Goal: Task Accomplishment & Management: Complete application form

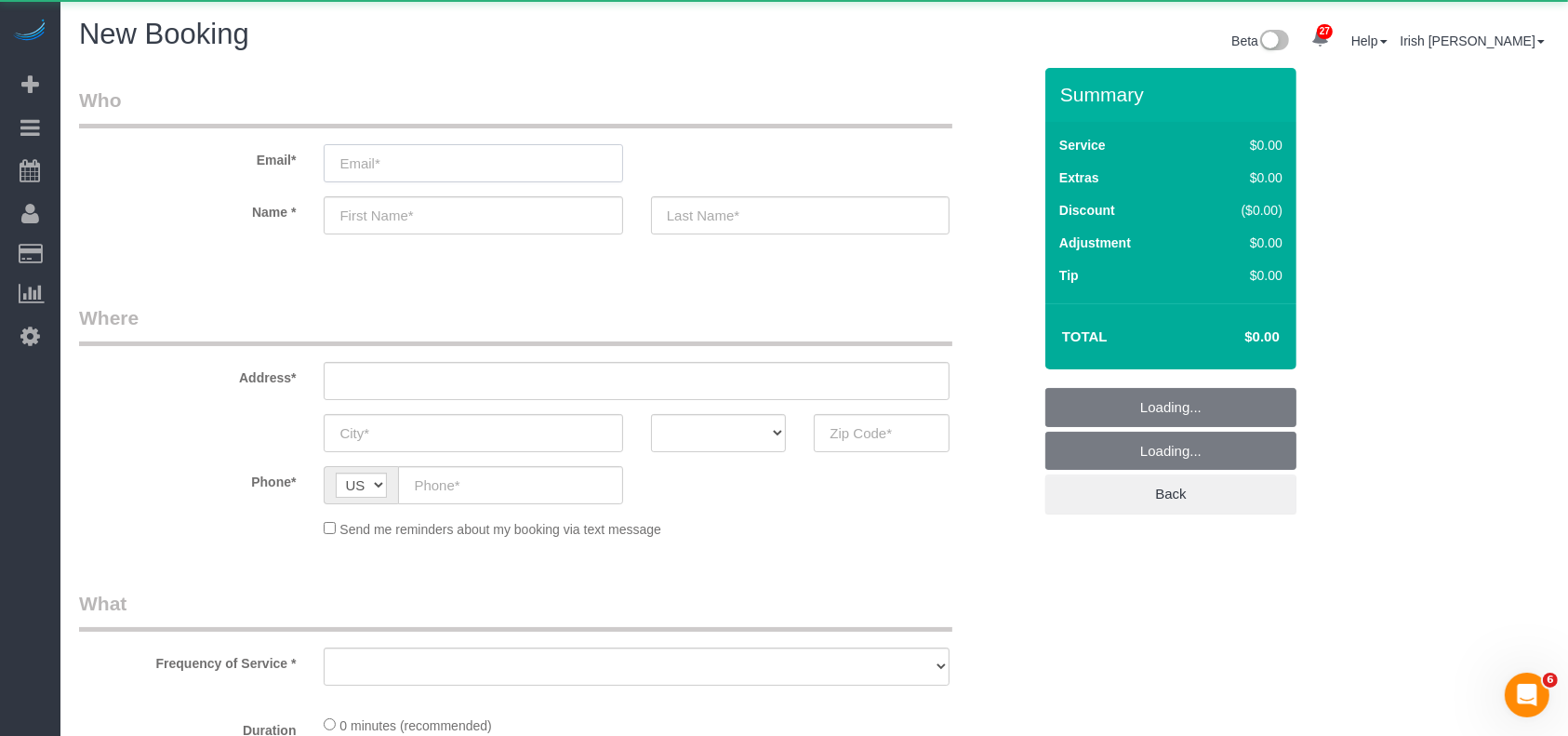
click at [507, 160] on input "email" at bounding box center [473, 163] width 299 height 39
select select "object:3791"
paste input "[PERSON_NAME]"
type input "[PERSON_NAME]"
select select "3"
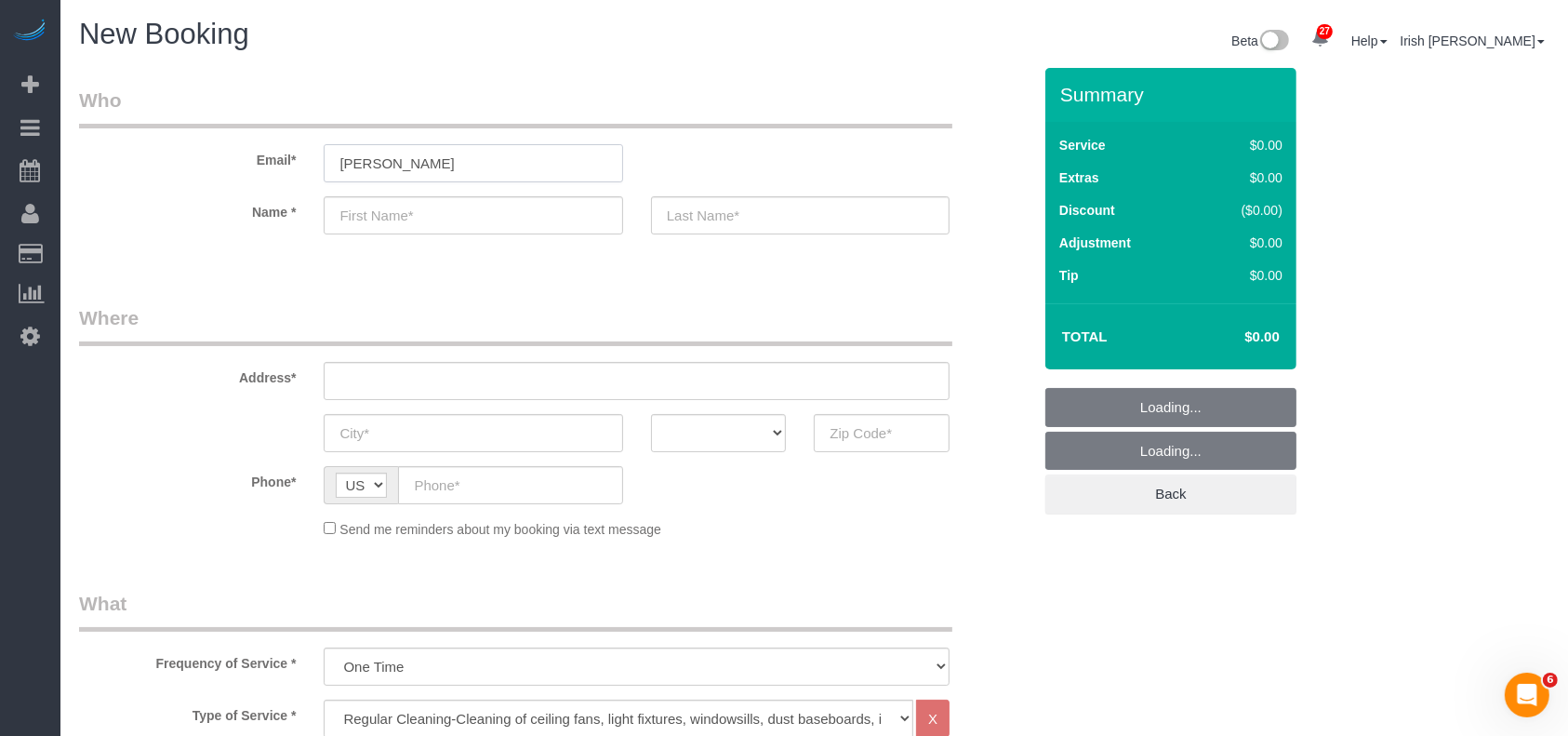
select select "object:3861"
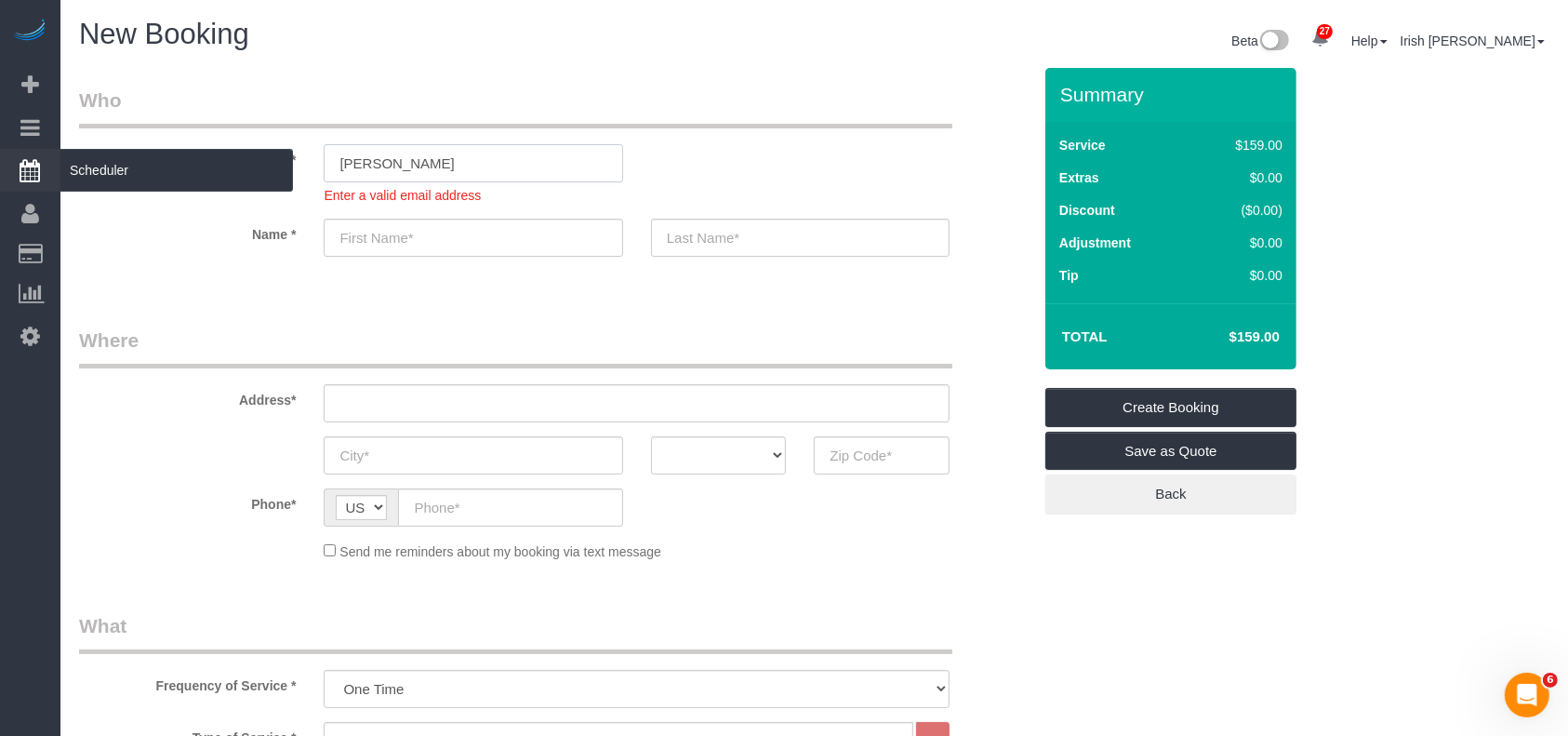
drag, startPoint x: 455, startPoint y: 167, endPoint x: 4, endPoint y: 187, distance: 451.4
paste input "[EMAIL_ADDRESS][DOMAIN_NAME]"
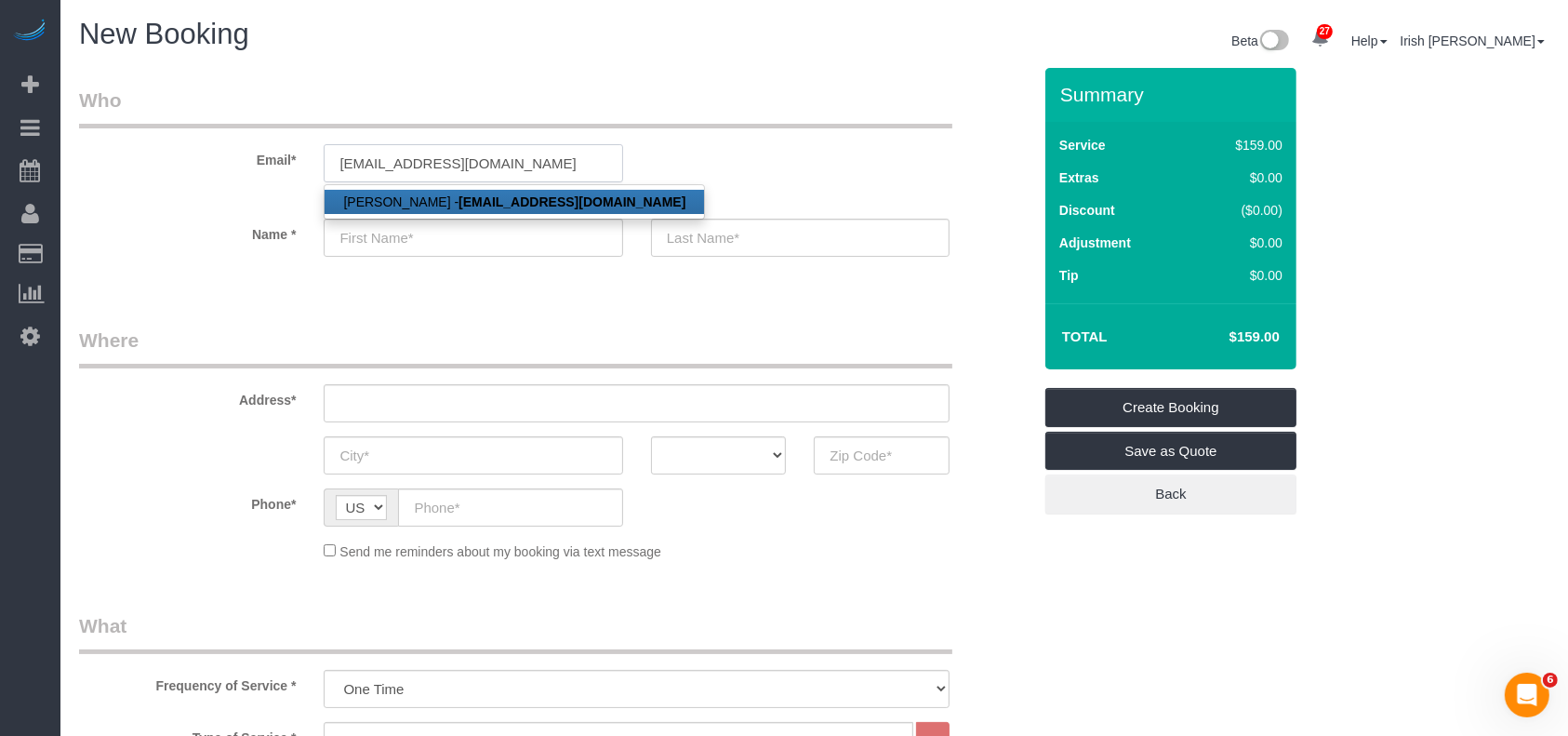
type input "[EMAIL_ADDRESS][DOMAIN_NAME]"
click at [458, 194] on strong "[EMAIL_ADDRESS][DOMAIN_NAME]" at bounding box center [571, 201] width 227 height 15
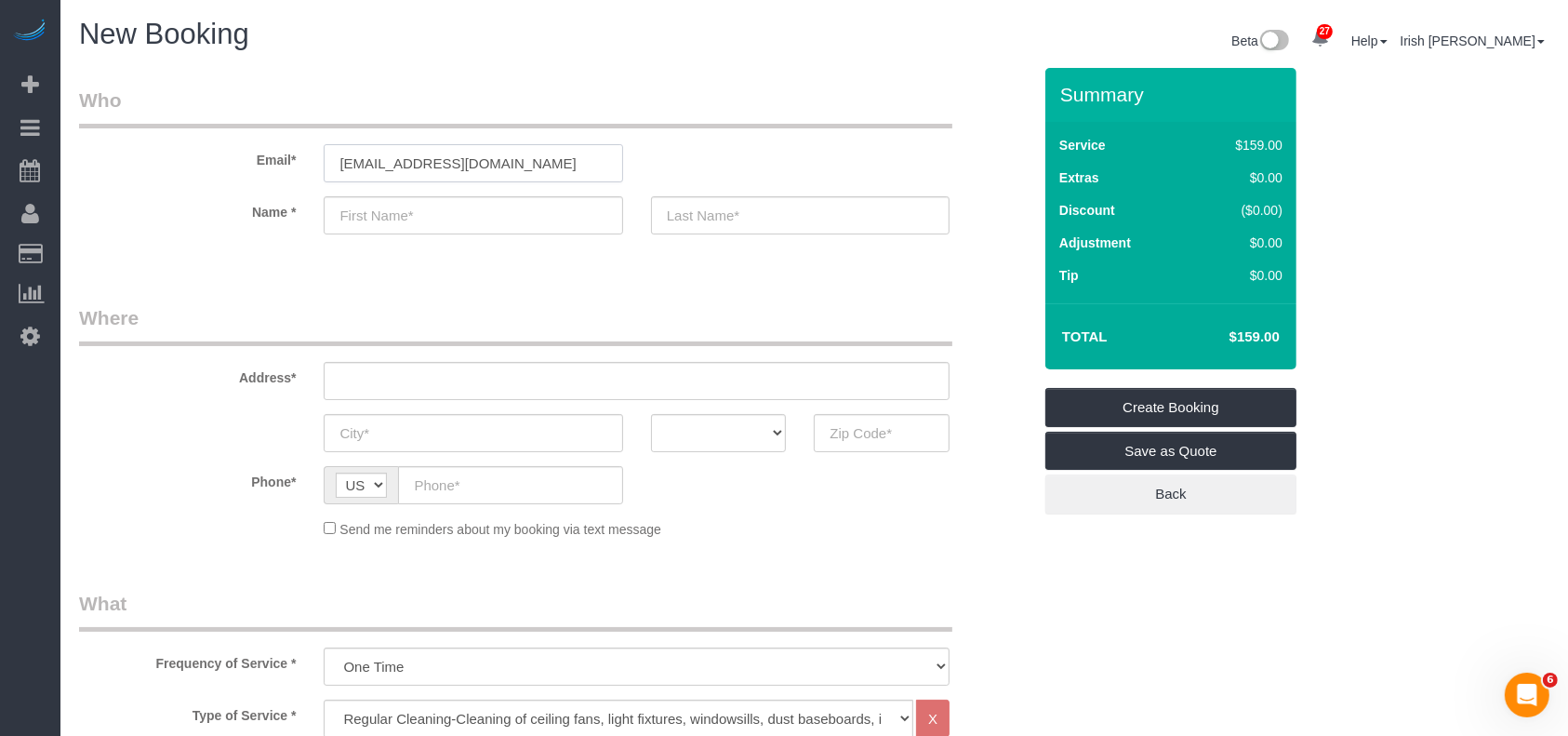
type input "JUN"
type input "ZOU"
type input "[PHONE_NUMBER]"
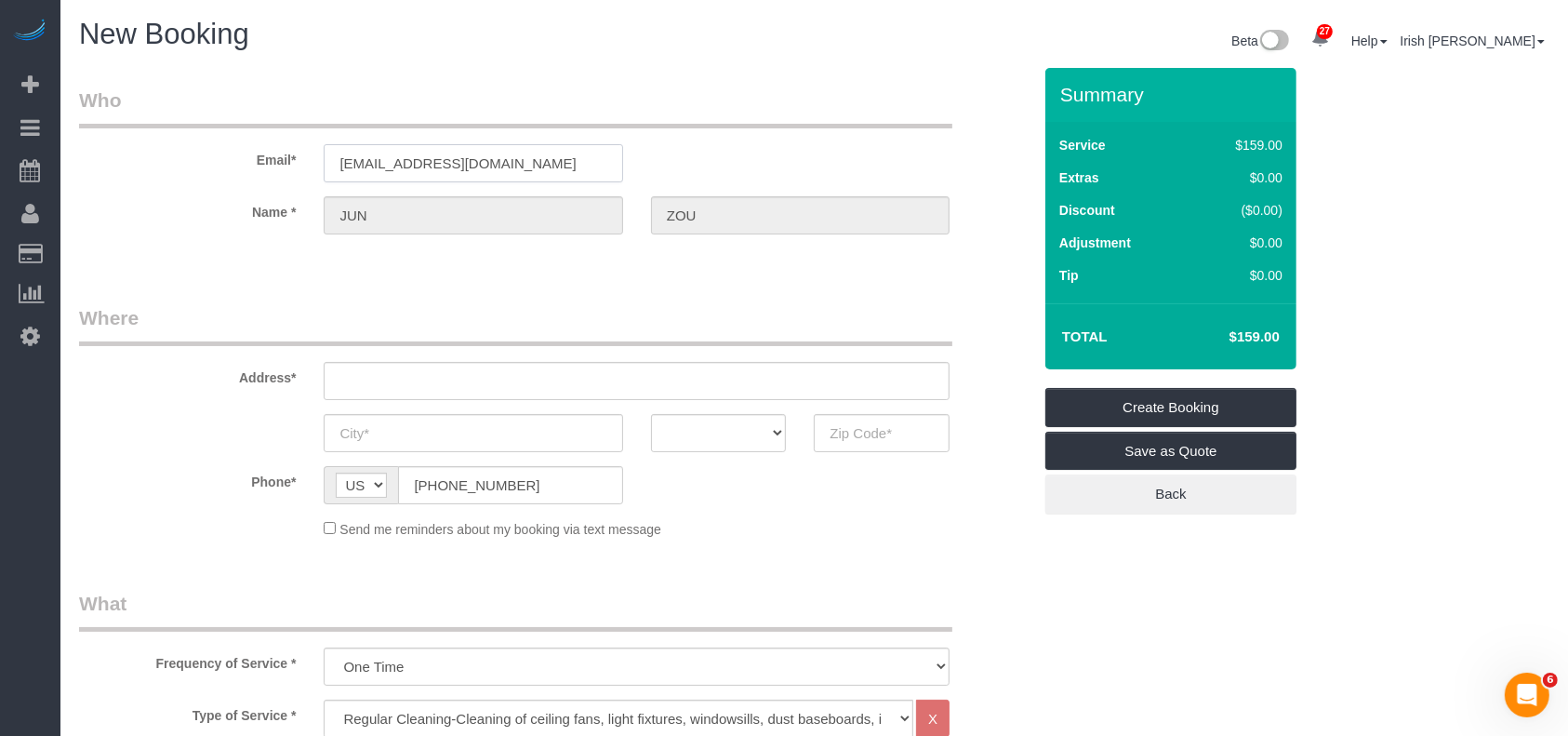
select select "string:fspay-da6a02fd-57f1-4bc5-880c-3d1b3137e539"
type input "[STREET_ADDRESS]"
type input "PLANO"
select select "[GEOGRAPHIC_DATA]"
type input "75025"
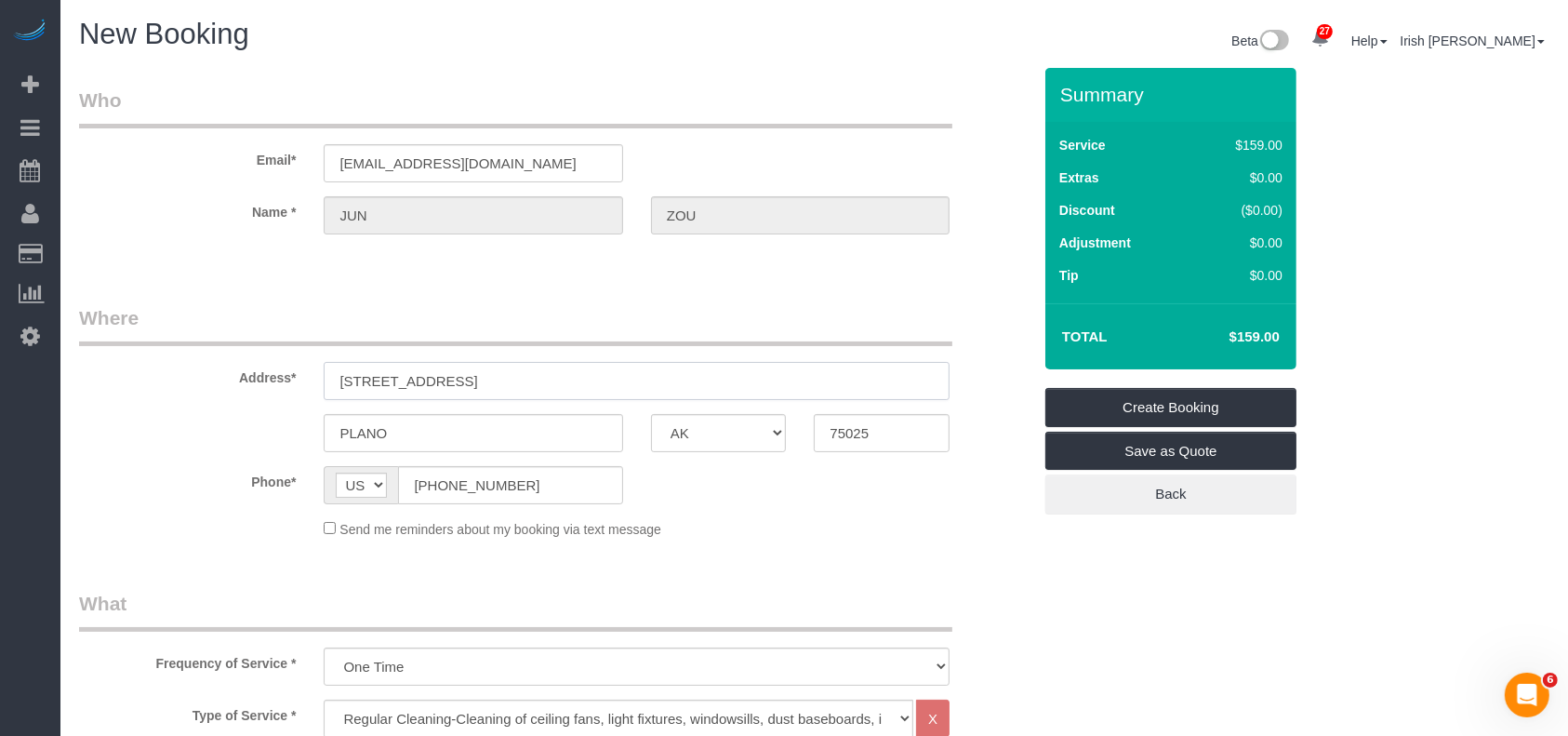
drag, startPoint x: 75, startPoint y: 392, endPoint x: 59, endPoint y: 397, distance: 16.8
paste input "[STREET_ADDRESS]"
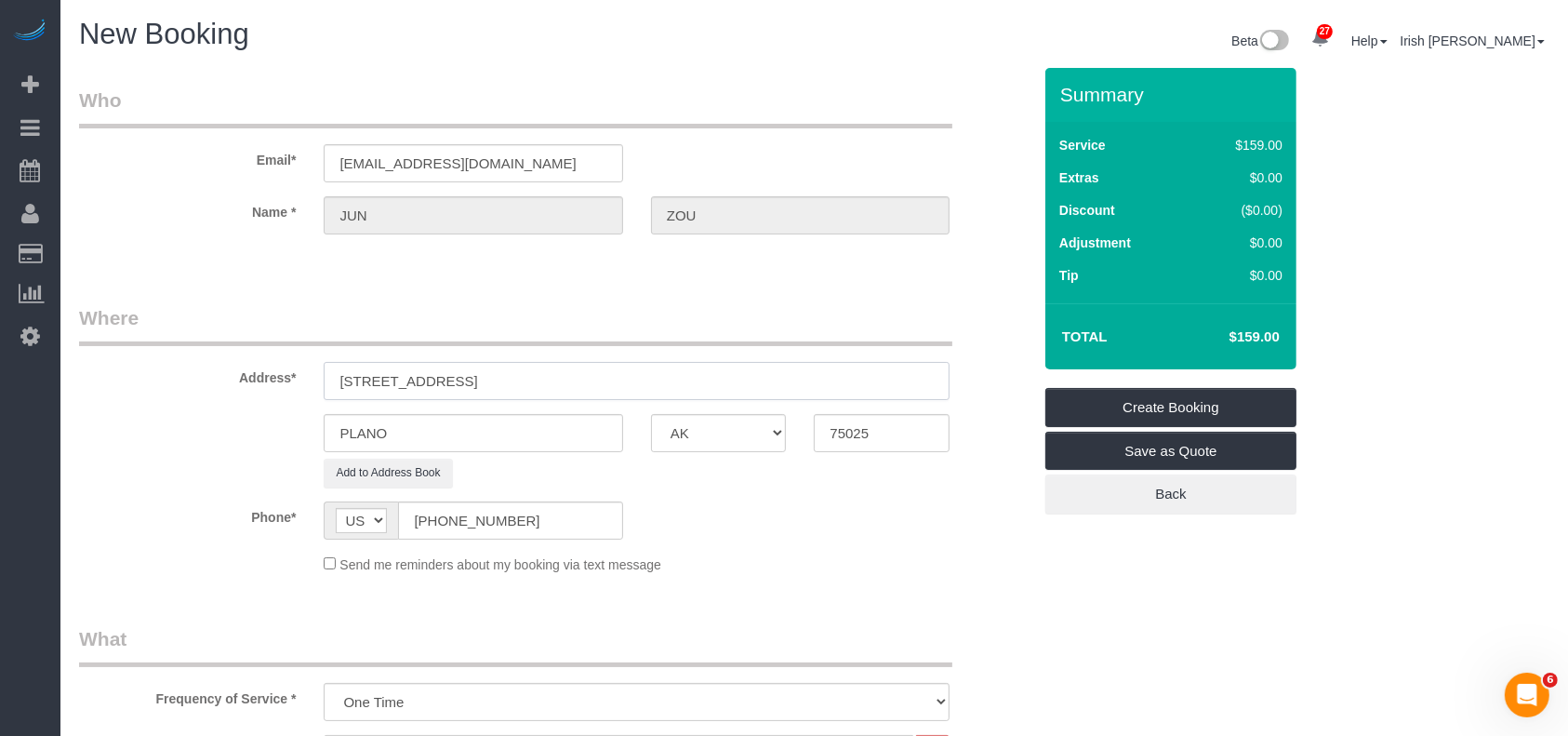
click at [476, 375] on input "[STREET_ADDRESS]" at bounding box center [636, 381] width 626 height 39
type input "[STREET_ADDRESS]"
drag, startPoint x: 406, startPoint y: 440, endPoint x: 255, endPoint y: 436, distance: 151.1
click at [250, 439] on div "PLANO AK AL AR AZ CA CO CT DC DE [GEOGRAPHIC_DATA] [GEOGRAPHIC_DATA] HI IA ID I…" at bounding box center [555, 432] width 980 height 39
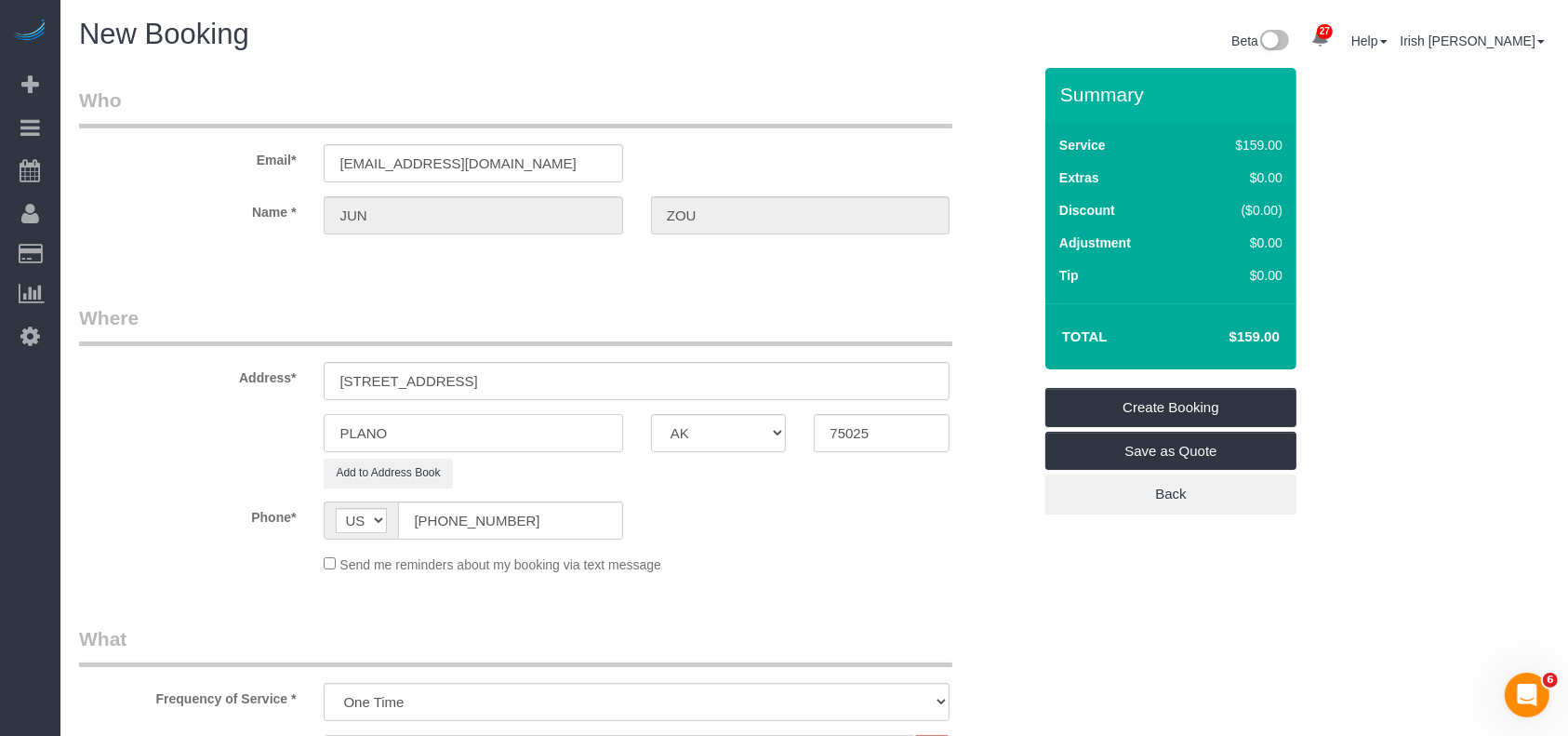
paste input "Haslet"
type input "Haslet"
click at [542, 368] on input "[STREET_ADDRESS]" at bounding box center [636, 381] width 626 height 39
click at [543, 368] on input "[STREET_ADDRESS]" at bounding box center [636, 381] width 626 height 39
drag, startPoint x: 887, startPoint y: 431, endPoint x: 702, endPoint y: 411, distance: 186.1
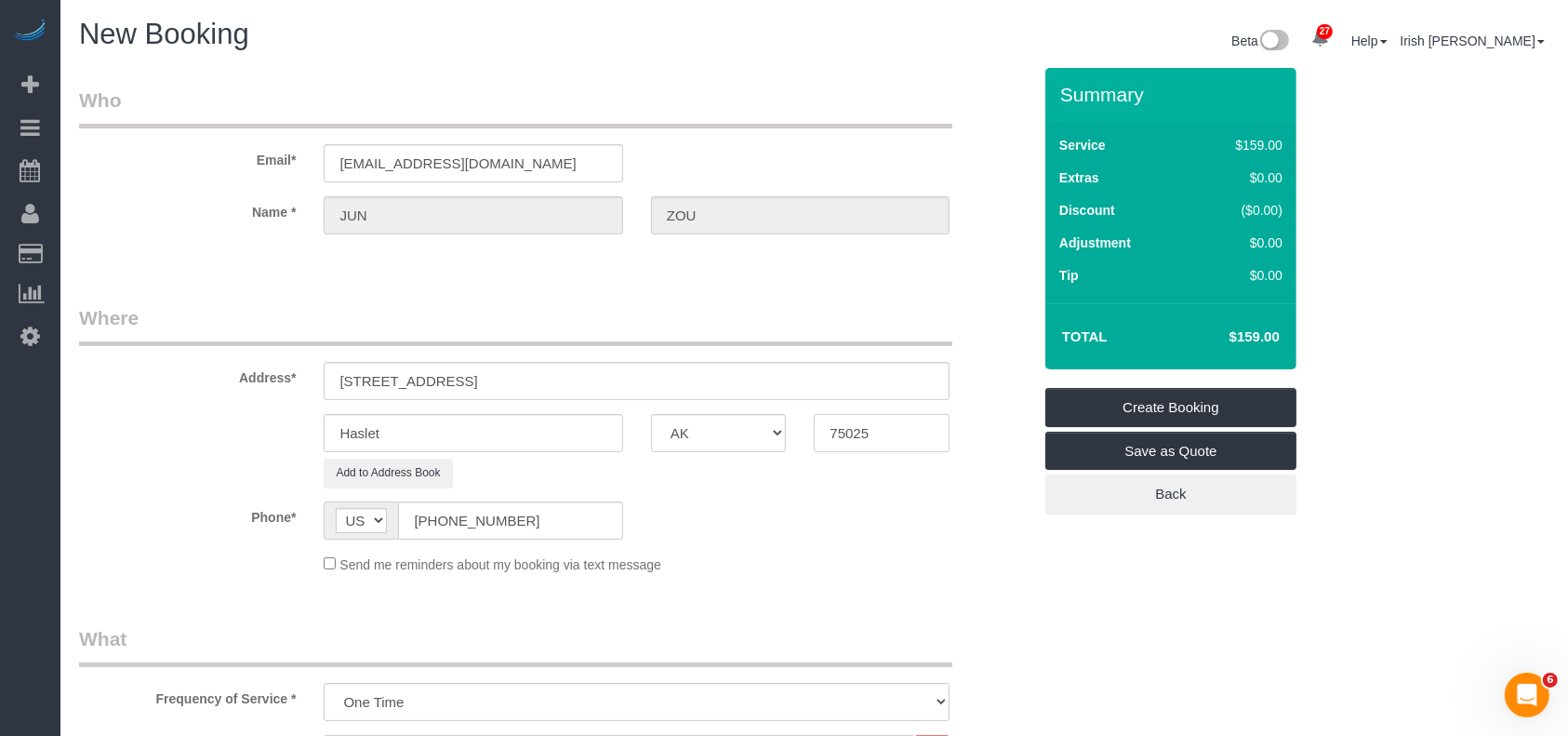
click at [734, 429] on div "Haslet AK AL AR AZ CA CO CT DC DE [GEOGRAPHIC_DATA] [GEOGRAPHIC_DATA] HI IA ID …" at bounding box center [555, 432] width 980 height 39
paste input "6052"
type input "76052"
drag, startPoint x: 633, startPoint y: 379, endPoint x: 448, endPoint y: 371, distance: 185.2
click at [448, 371] on input "[STREET_ADDRESS]" at bounding box center [636, 381] width 626 height 39
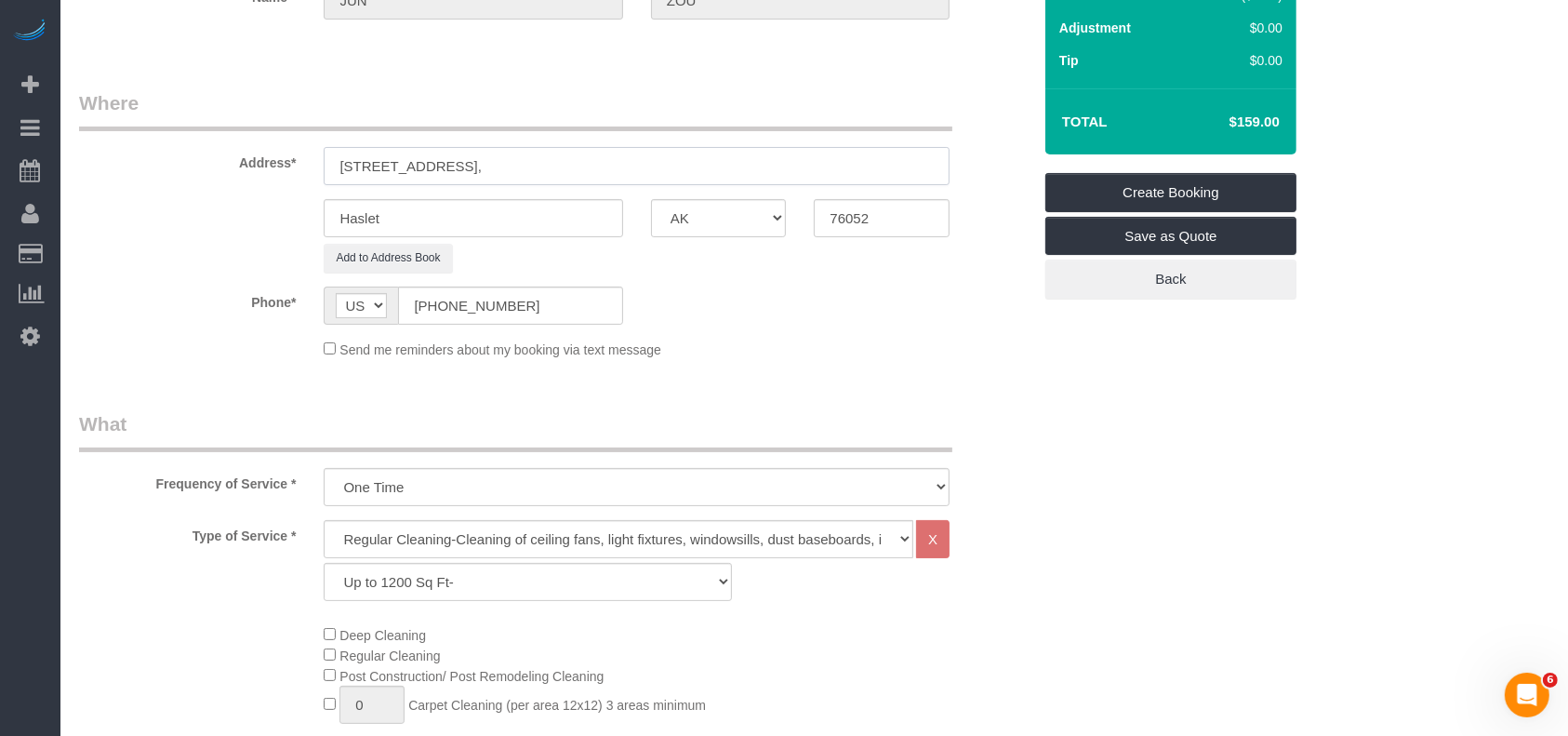
scroll to position [496, 0]
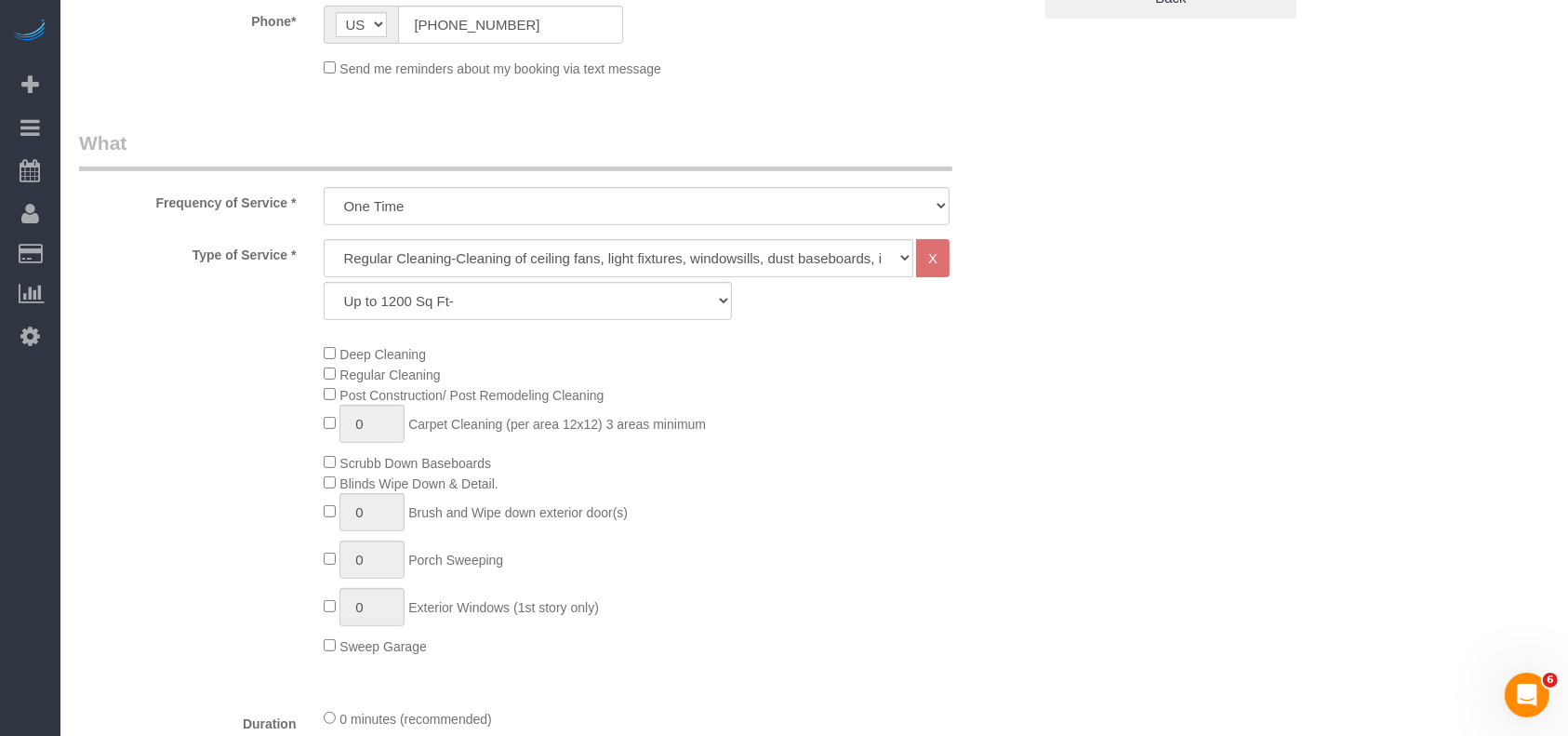
type input "[STREET_ADDRESS],"
drag, startPoint x: 508, startPoint y: 298, endPoint x: 488, endPoint y: 313, distance: 25.0
click at [507, 297] on select "Up to 1200 Sq Ft- [DATE]-[DATE] Sq Ft [DATE]-[DATE] Sq Ft [DATE]-[DATE] Sq Ft […" at bounding box center [527, 301] width 408 height 39
select select "60"
click at [323, 282] on select "Up to 1200 Sq Ft- [DATE]-[DATE] Sq Ft [DATE]-[DATE] Sq Ft [DATE]-[DATE] Sq Ft […" at bounding box center [527, 301] width 408 height 39
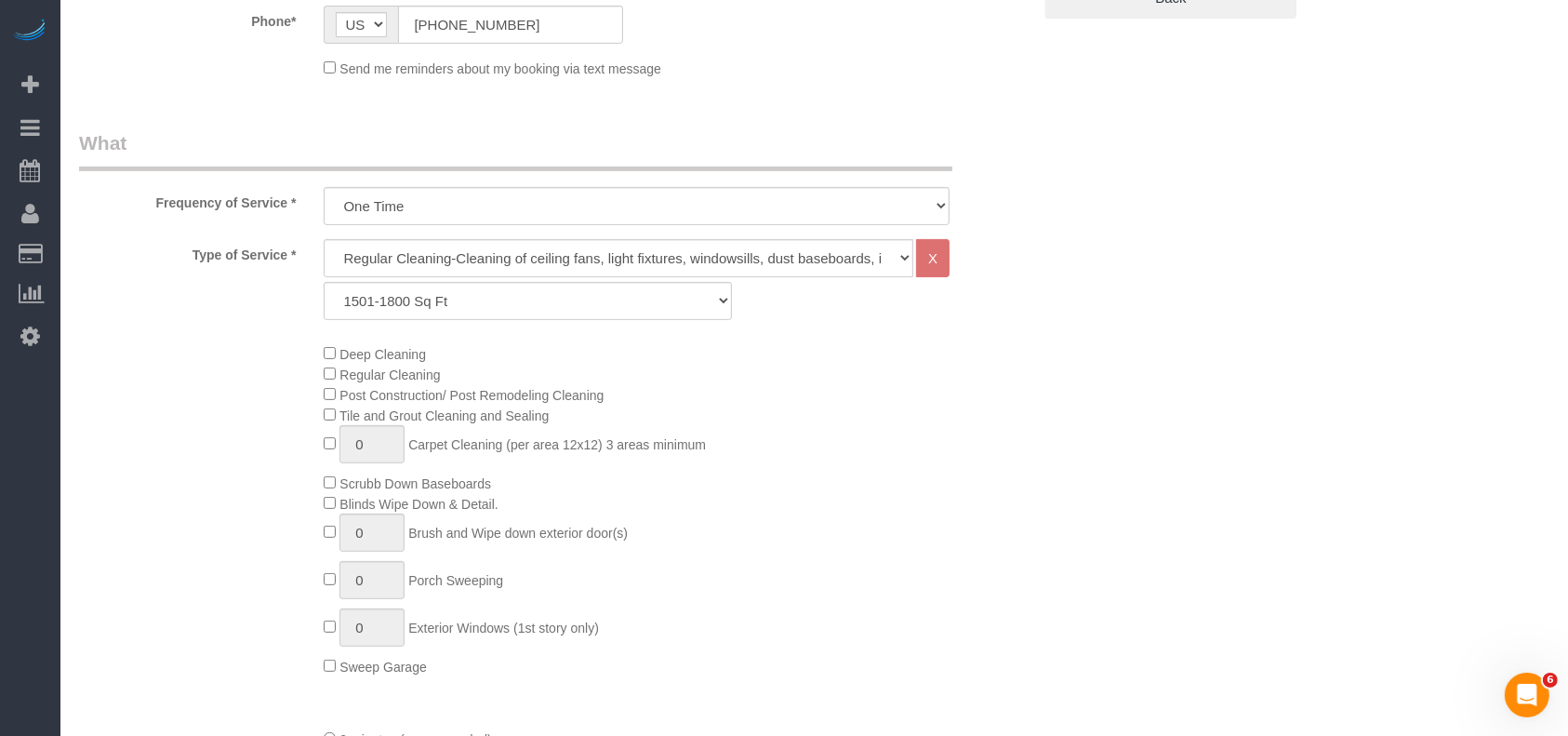
click at [872, 465] on div "Deep Cleaning Regular Cleaning Post Construction/ Post Remodeling Cleaning Tile…" at bounding box center [677, 509] width 735 height 333
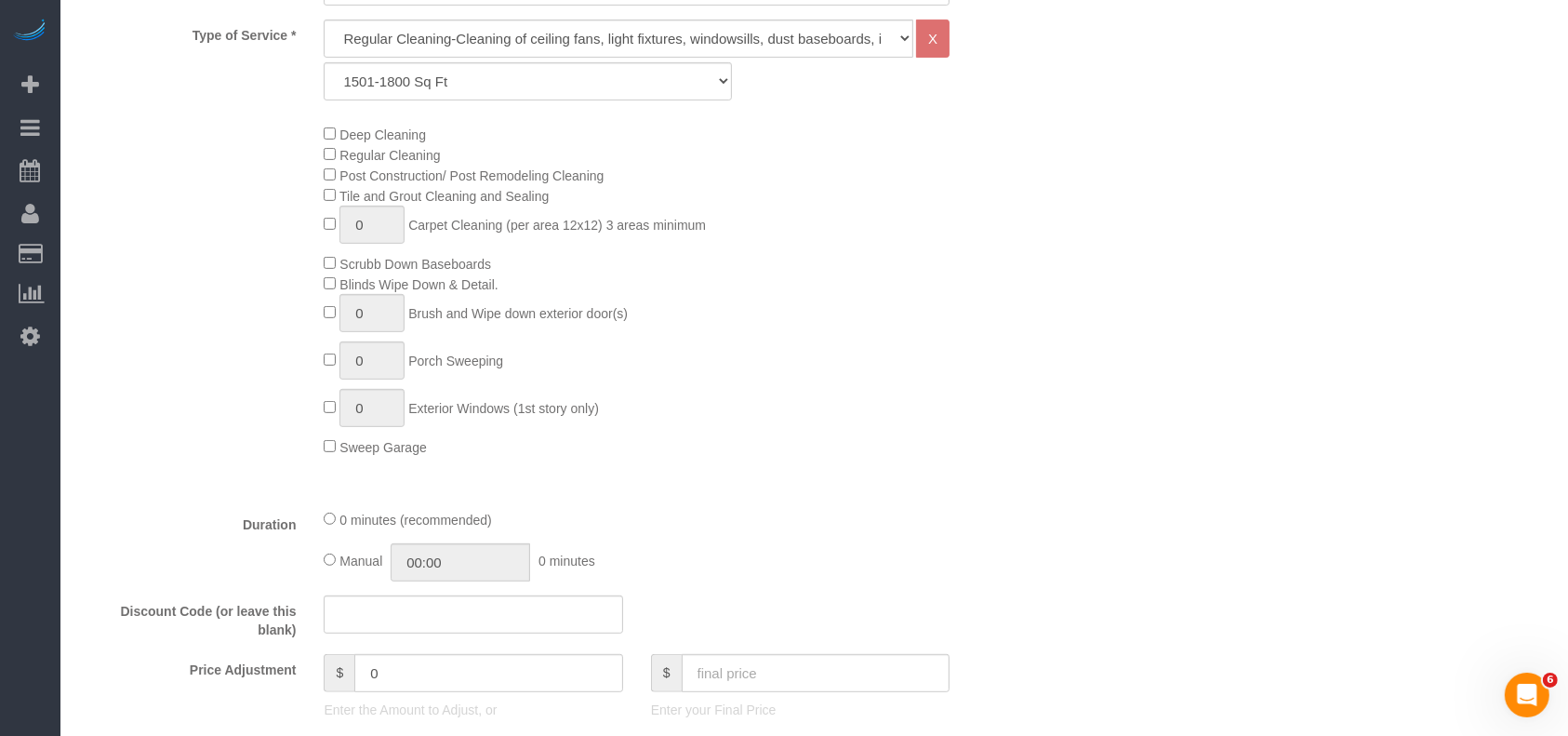
scroll to position [868, 0]
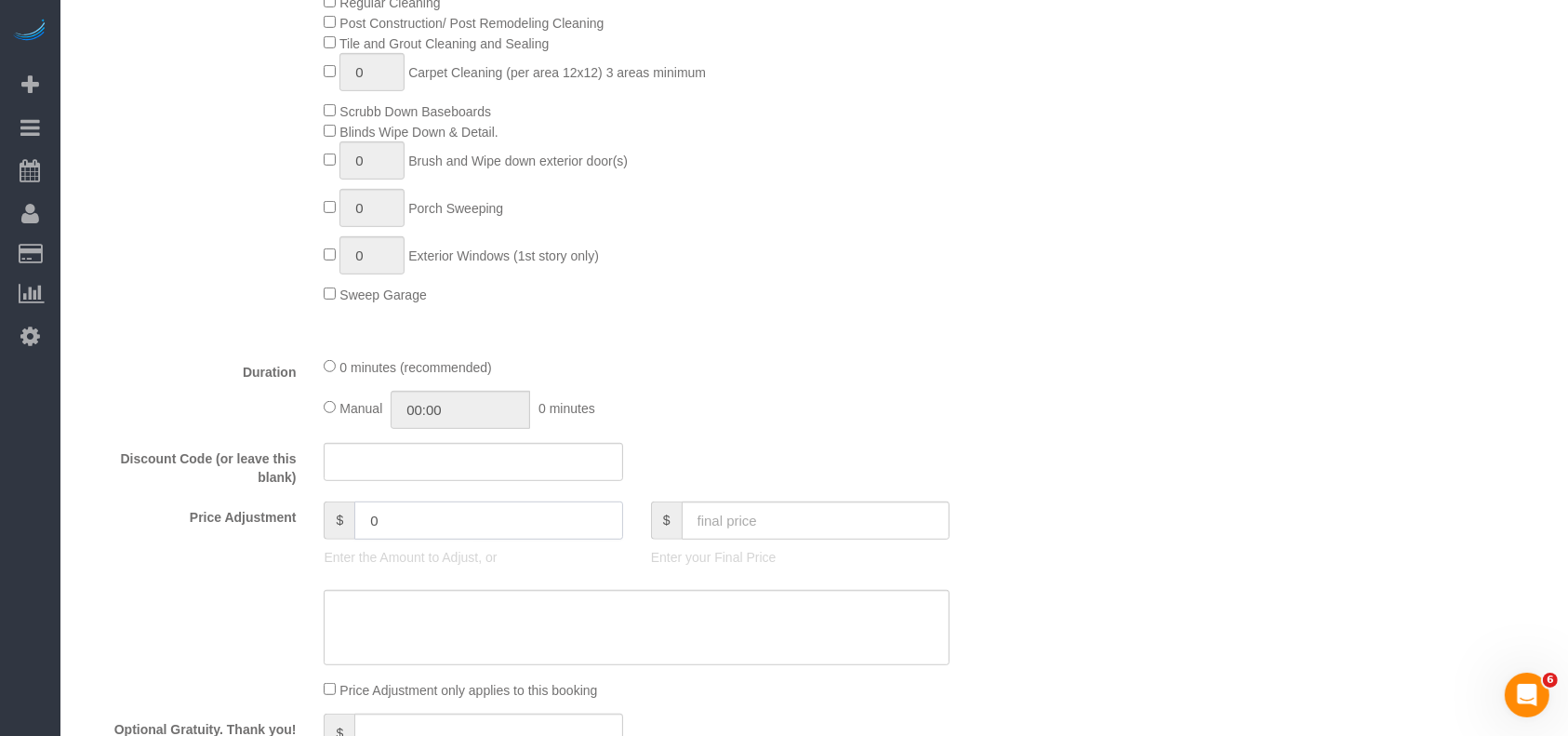
drag, startPoint x: 393, startPoint y: 528, endPoint x: 338, endPoint y: 529, distance: 55.0
click at [342, 531] on div "$ 0" at bounding box center [473, 520] width 299 height 39
drag, startPoint x: 413, startPoint y: 527, endPoint x: 342, endPoint y: 524, distance: 71.1
click at [342, 524] on div "$ 20" at bounding box center [473, 520] width 299 height 39
type input "20"
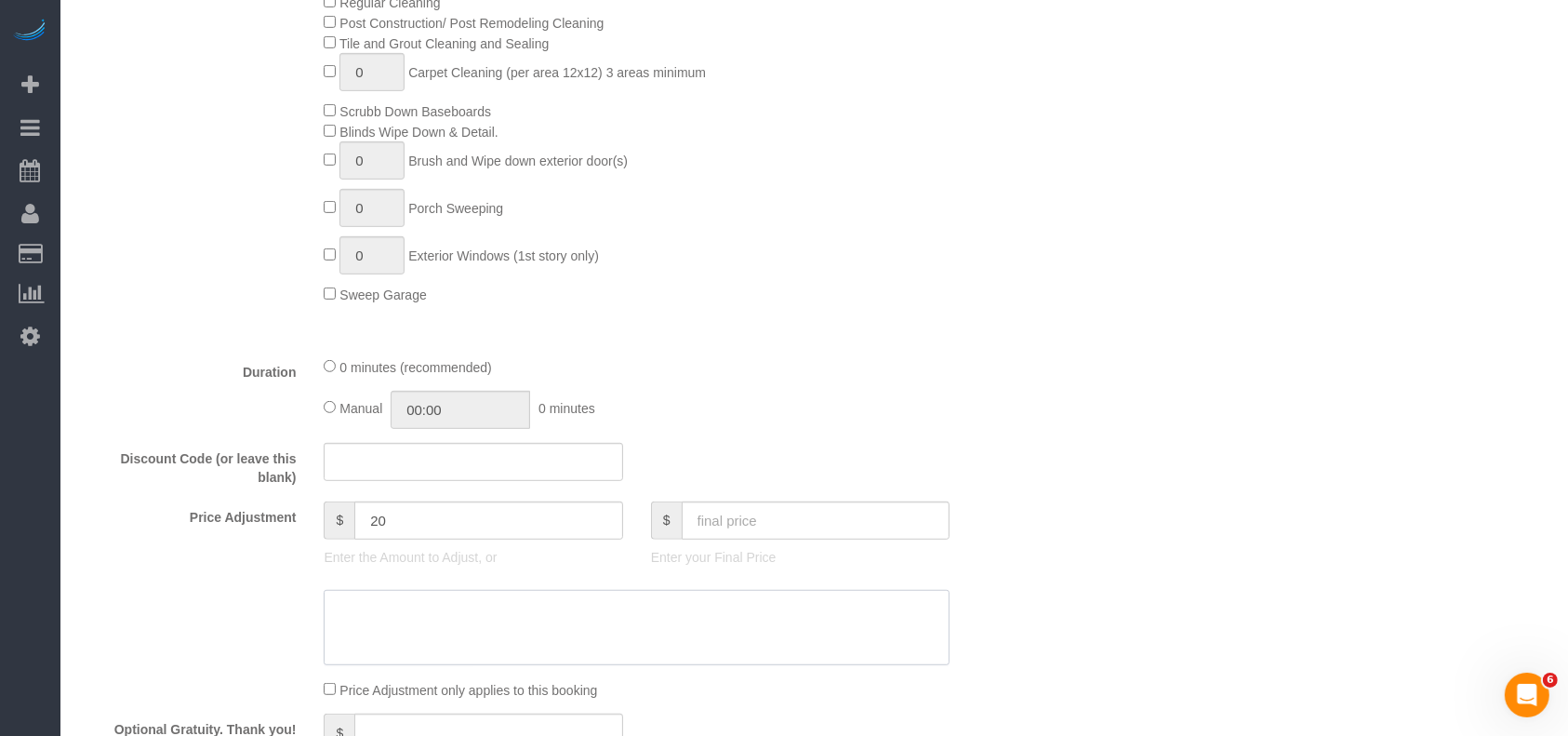
click at [430, 612] on textarea at bounding box center [636, 627] width 626 height 76
paste textarea "20"
click at [331, 607] on textarea at bounding box center [636, 627] width 626 height 76
type textarea "$20 travel fee"
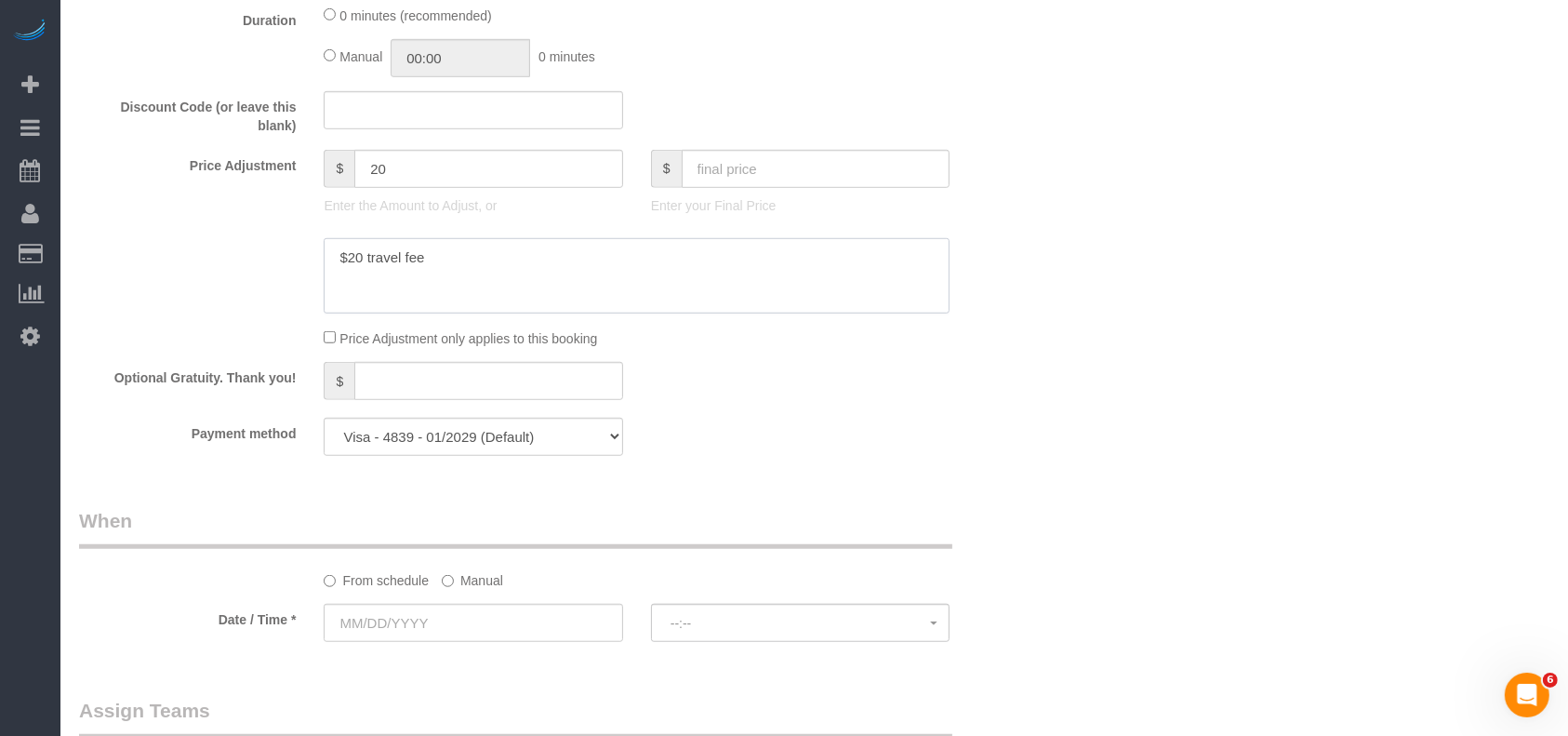
scroll to position [1363, 0]
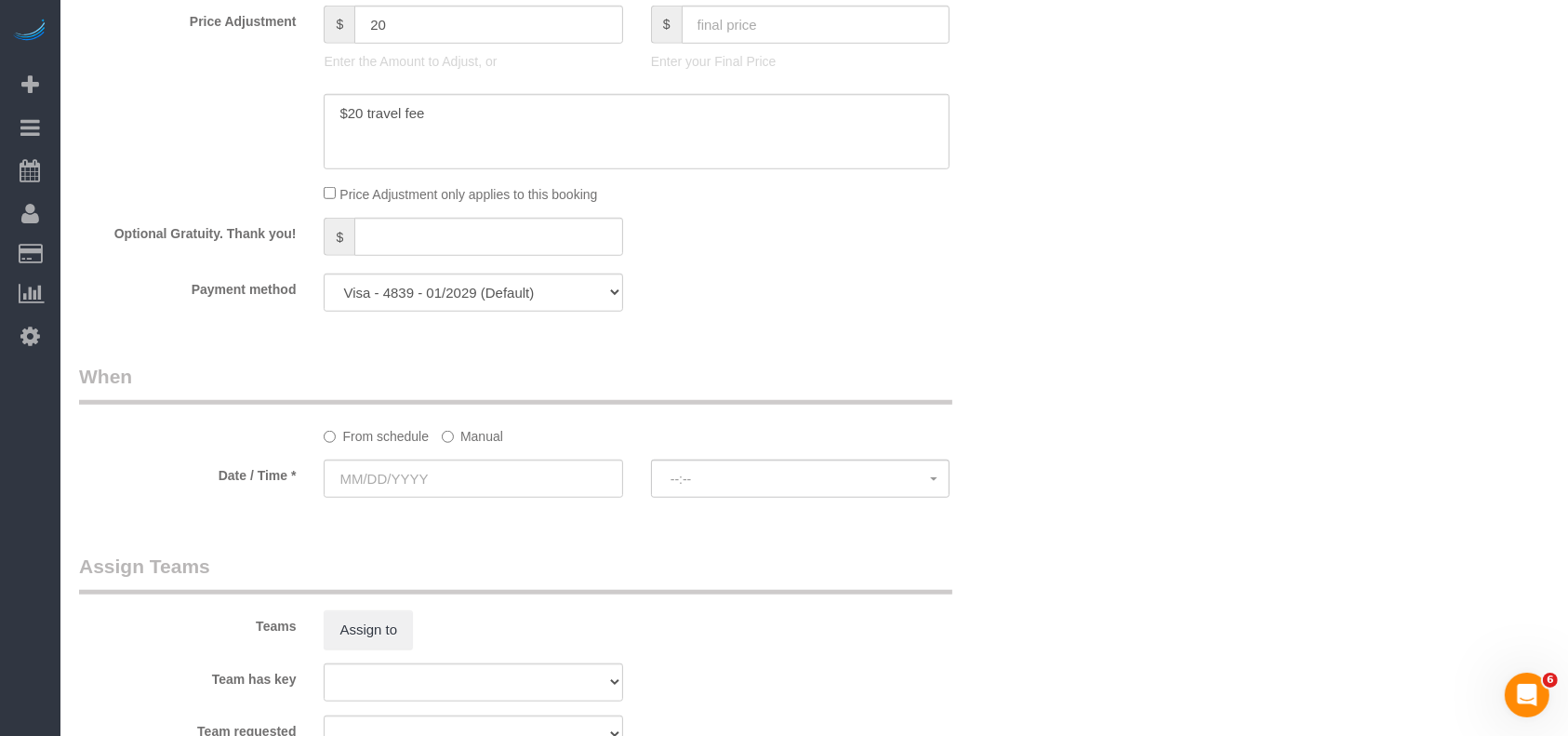
click at [464, 445] on label "Manual" at bounding box center [472, 432] width 61 height 25
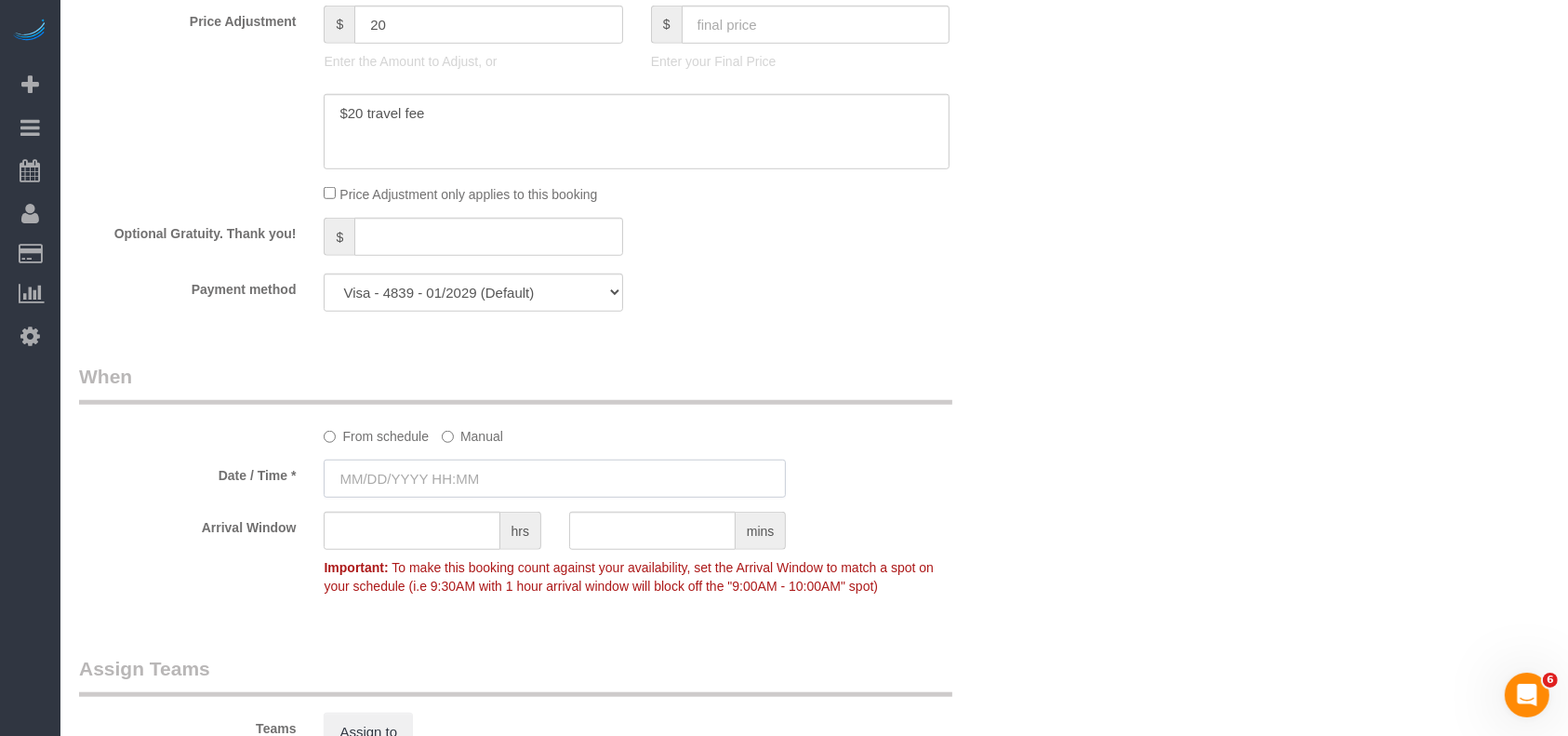
click at [461, 488] on input "text" at bounding box center [554, 478] width 462 height 39
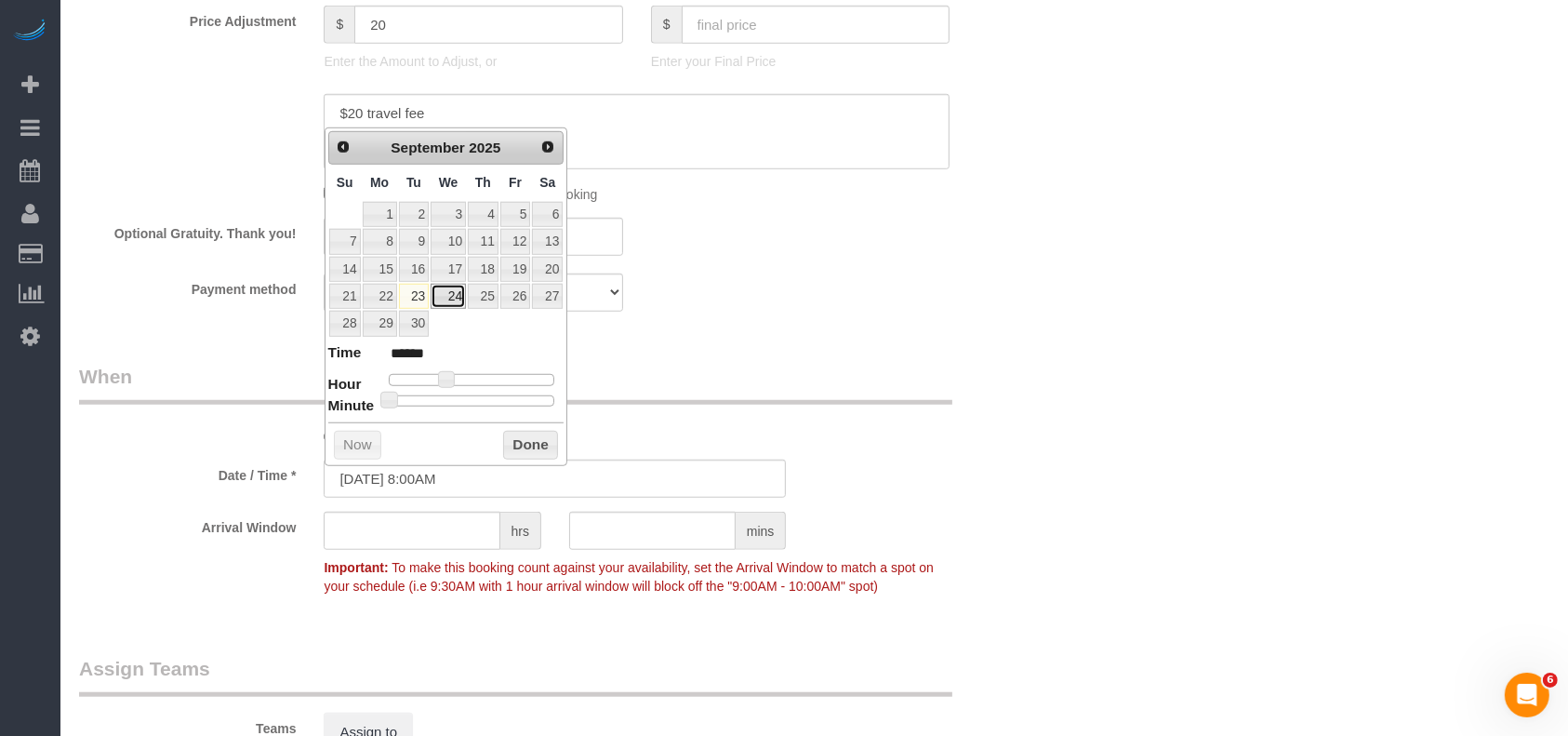
click at [449, 289] on link "24" at bounding box center [448, 296] width 36 height 25
type input "[DATE] 8:00AM"
click at [537, 447] on button "Done" at bounding box center [530, 445] width 54 height 30
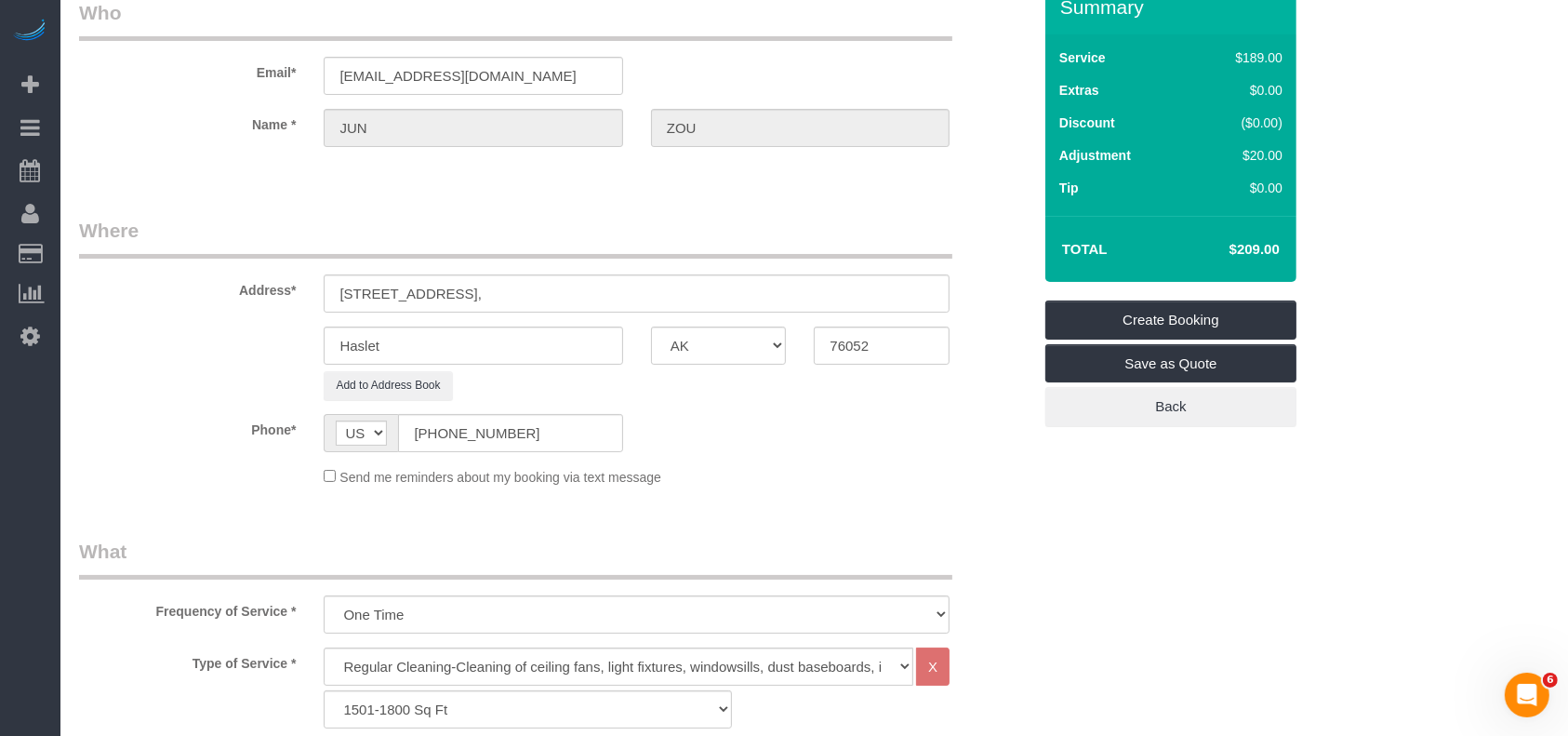
scroll to position [0, 0]
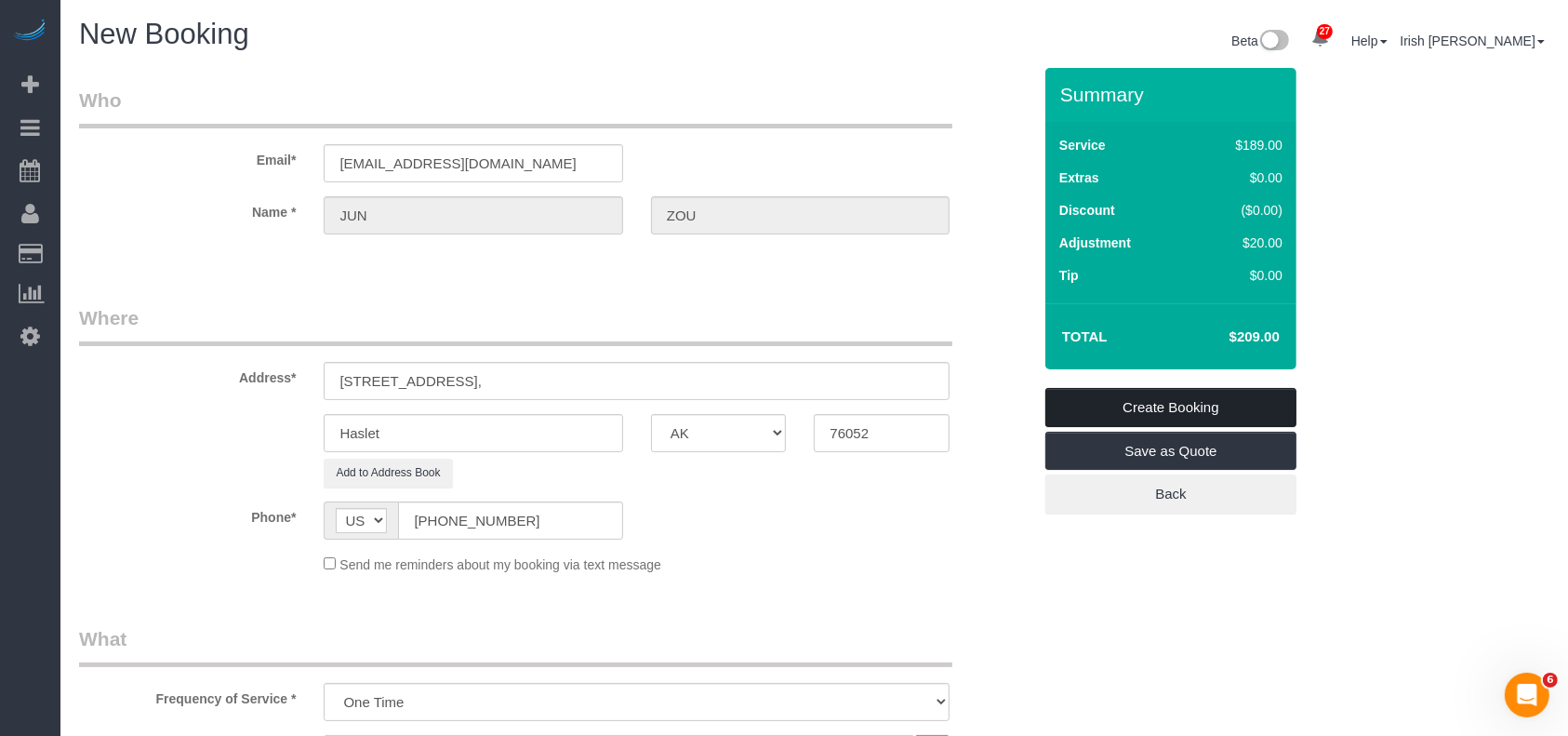
click at [1234, 406] on link "Create Booking" at bounding box center [1171, 407] width 251 height 39
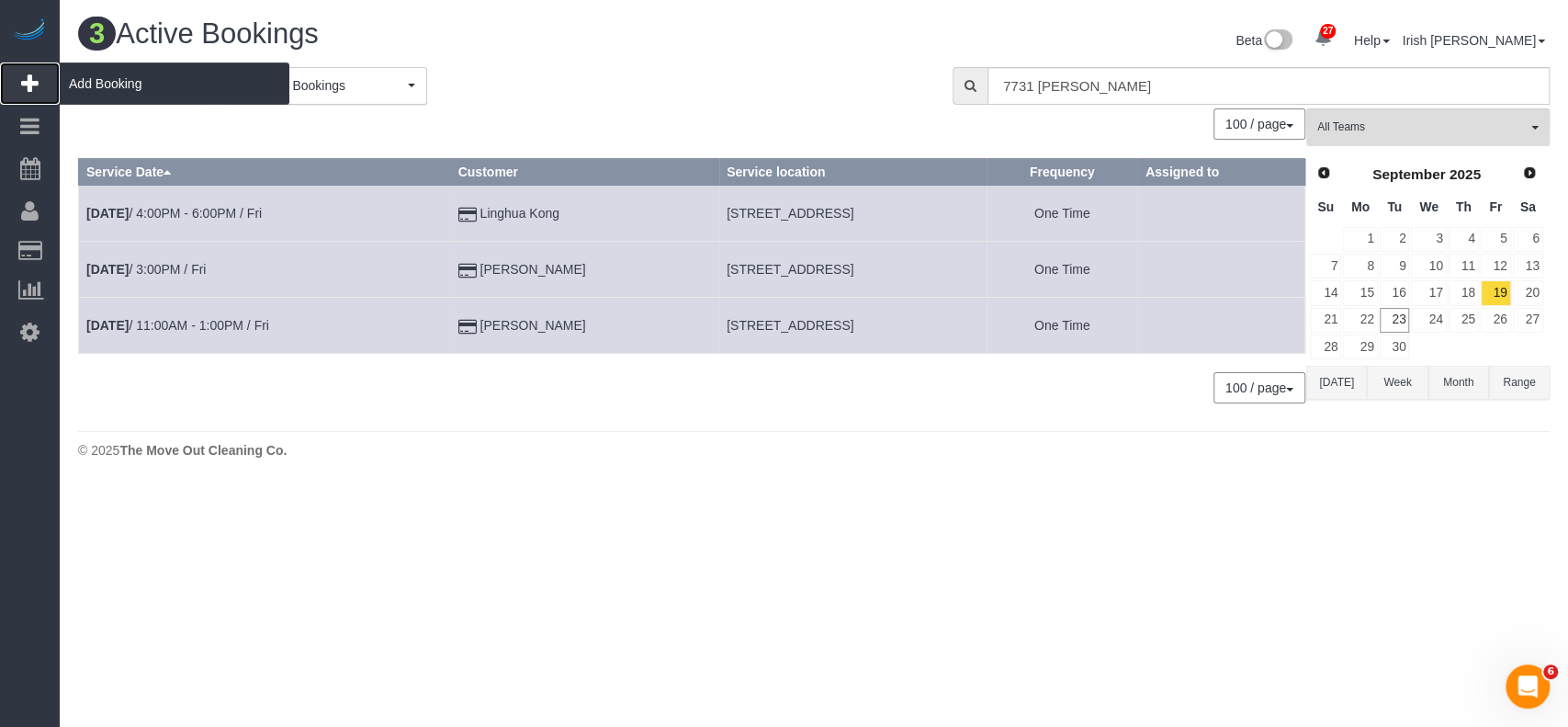
click at [98, 76] on span "Add Booking" at bounding box center [174, 83] width 230 height 42
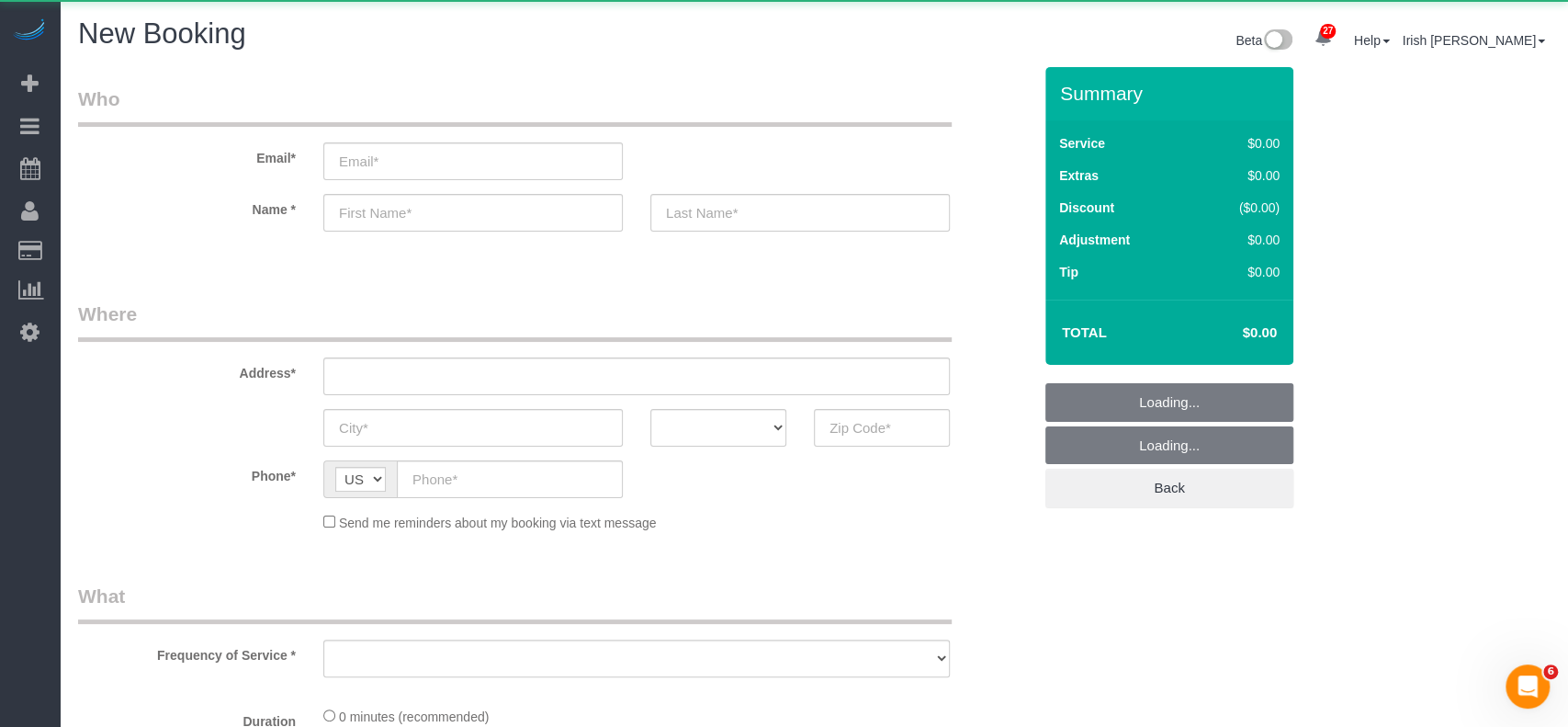
select select "object:4349"
select select "3"
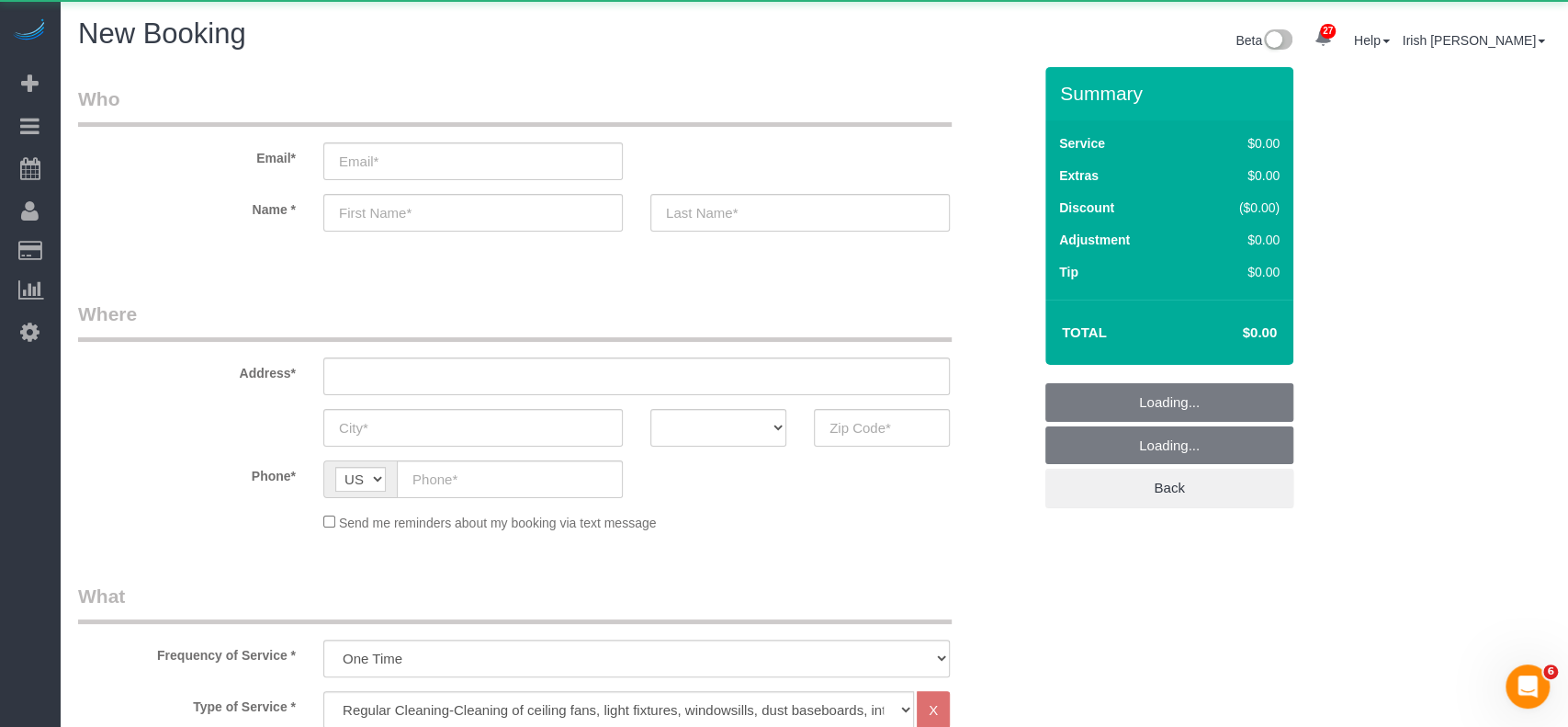
select select "object:4419"
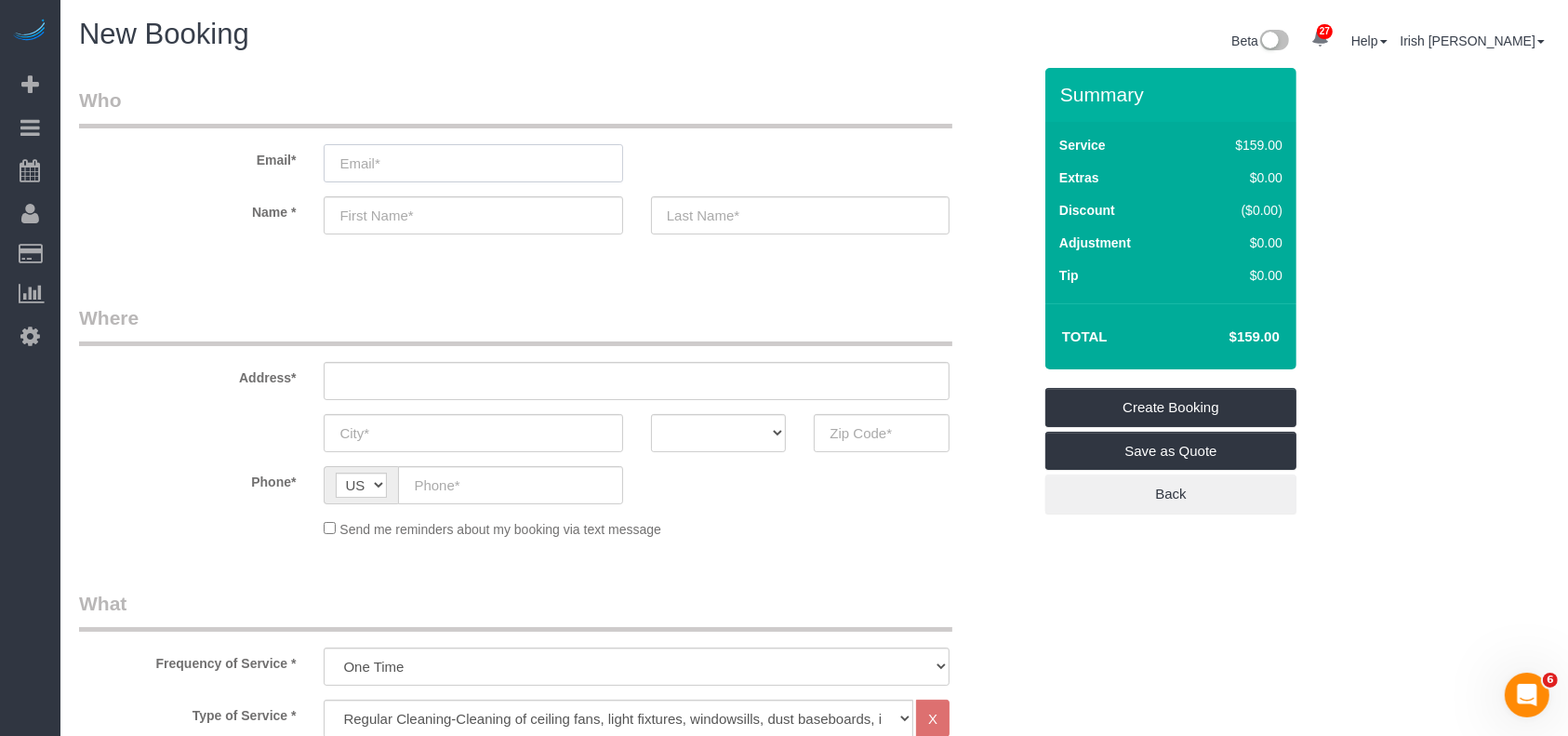
click at [439, 176] on input "email" at bounding box center [473, 163] width 299 height 39
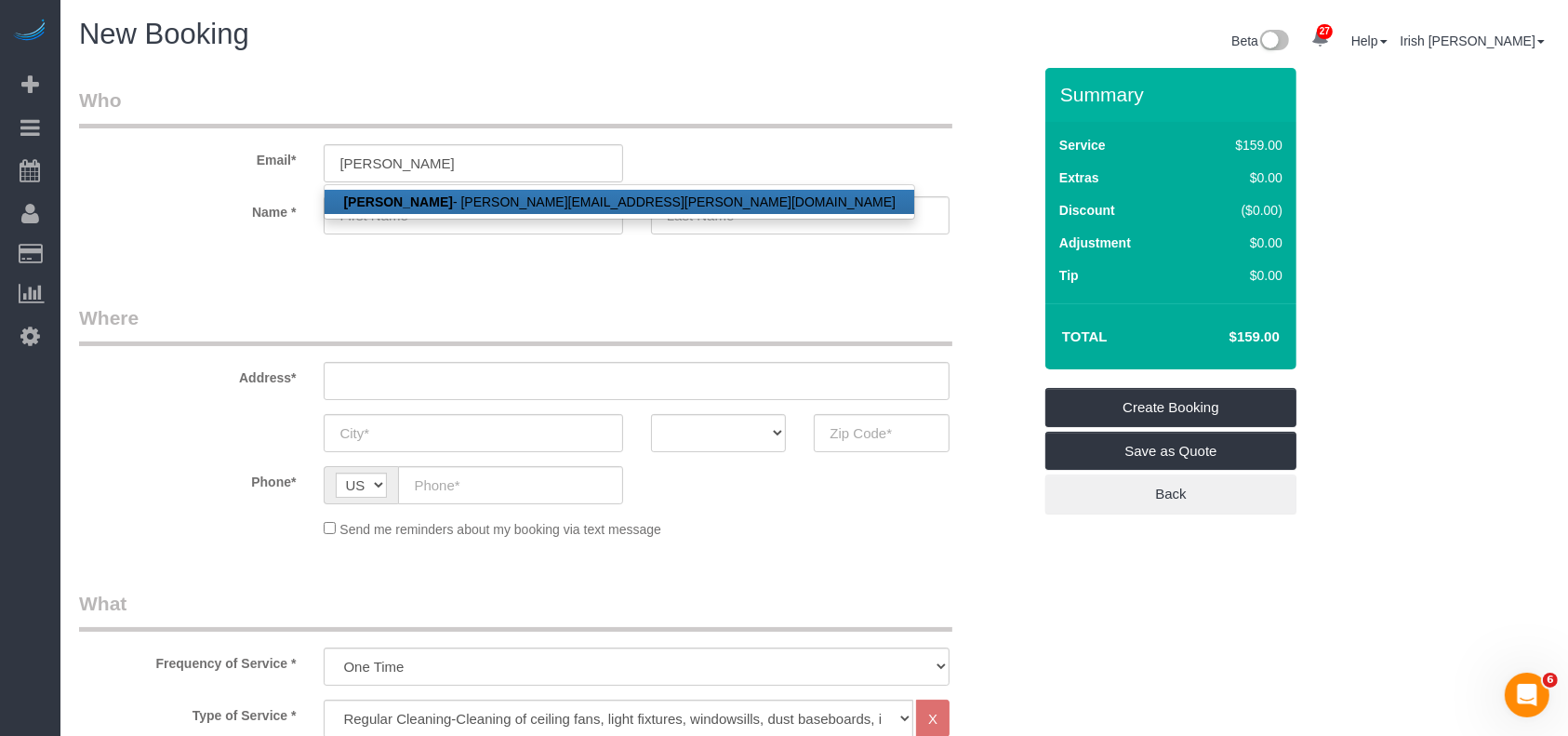
click at [439, 197] on link "[PERSON_NAME] - [PERSON_NAME][EMAIL_ADDRESS][PERSON_NAME][DOMAIN_NAME]" at bounding box center [619, 202] width 590 height 24
type input "[PERSON_NAME][EMAIL_ADDRESS][PERSON_NAME][DOMAIN_NAME]"
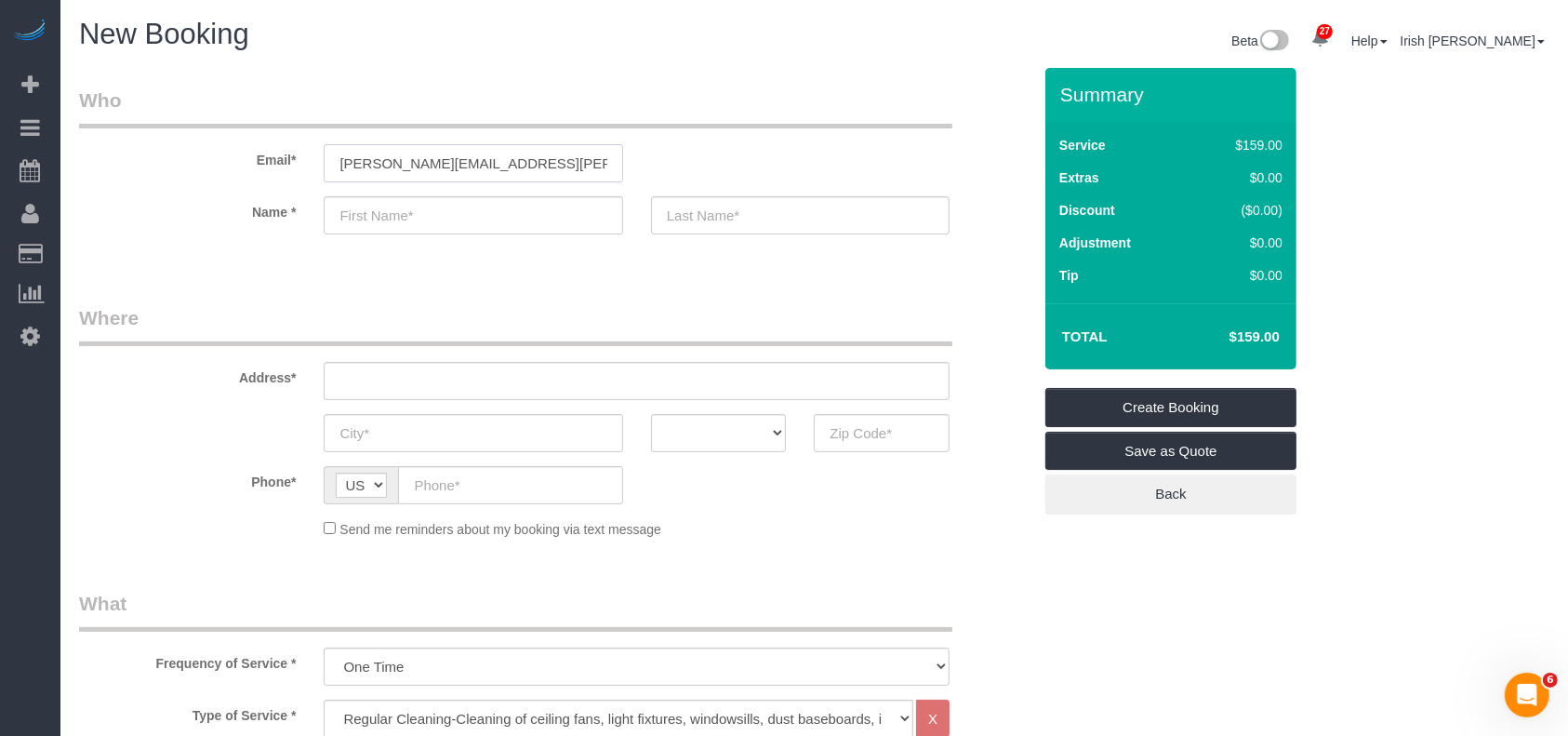
type input "[PERSON_NAME]"
type input "[PHONE_NUMBER]"
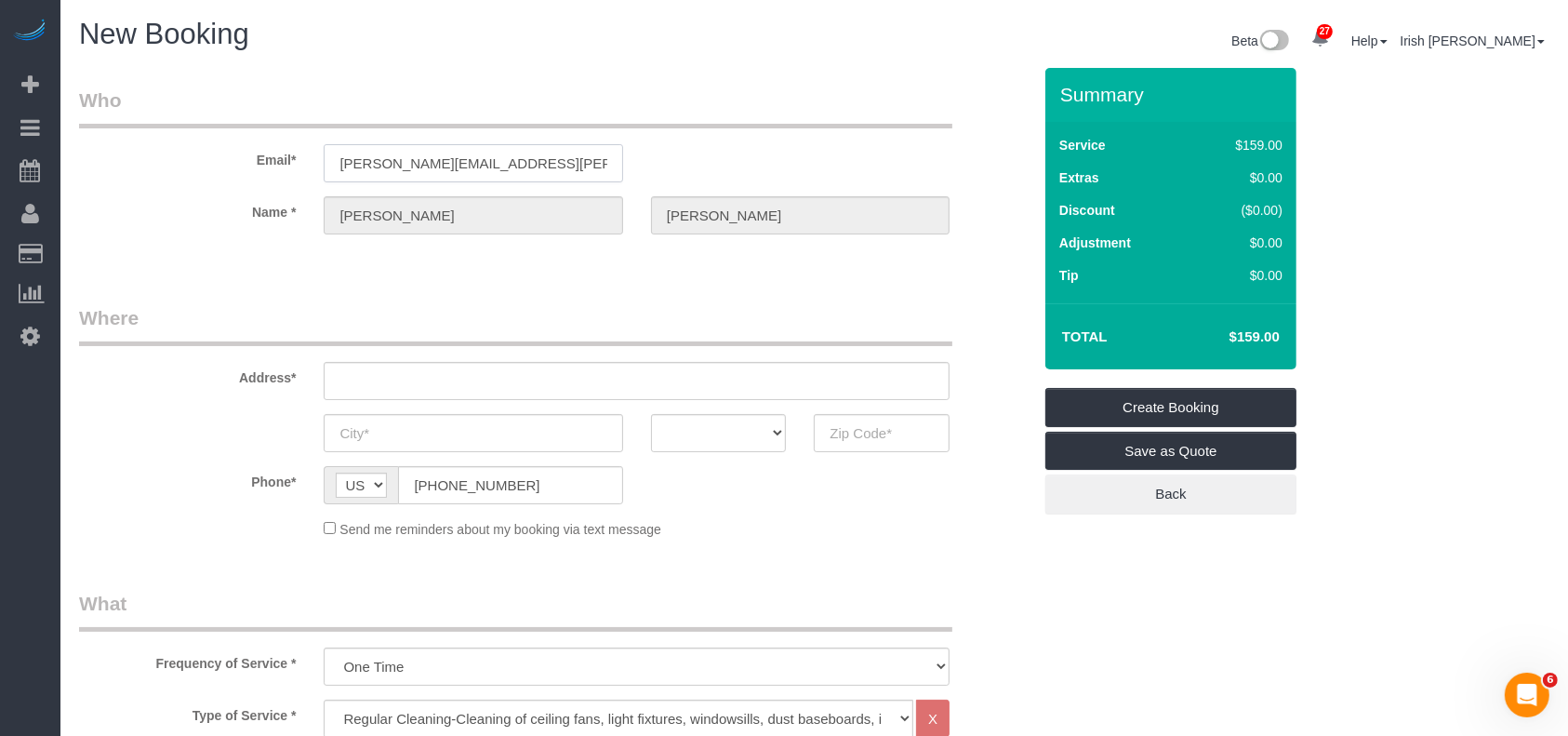
select select "string:fspay-9aca933c-c8ea-4ce4-a2a2-f715d10387c8"
type input "[STREET_ADDRESS]"
type input "Seabrook"
select select "[GEOGRAPHIC_DATA]"
type input "77586"
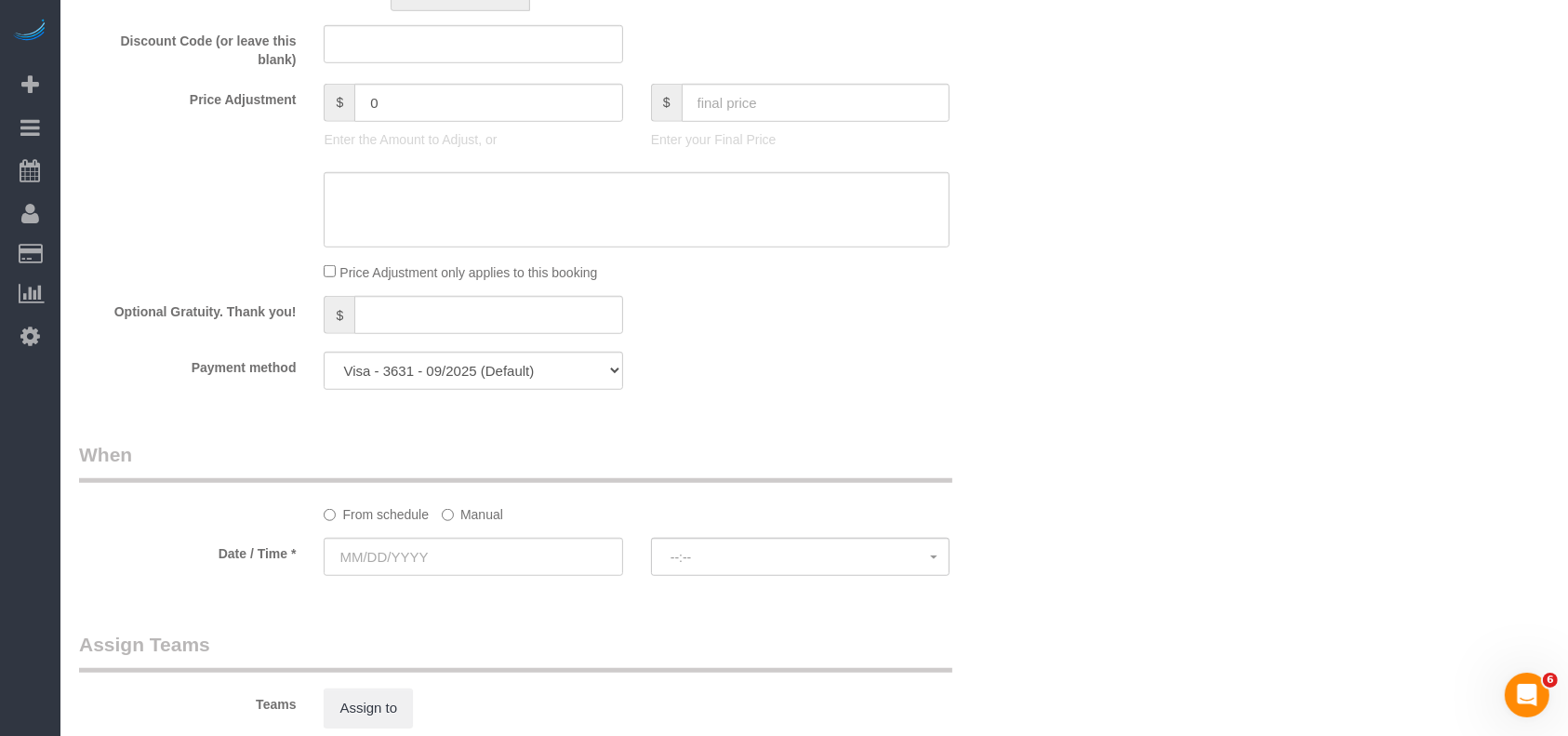
scroll to position [1488, 0]
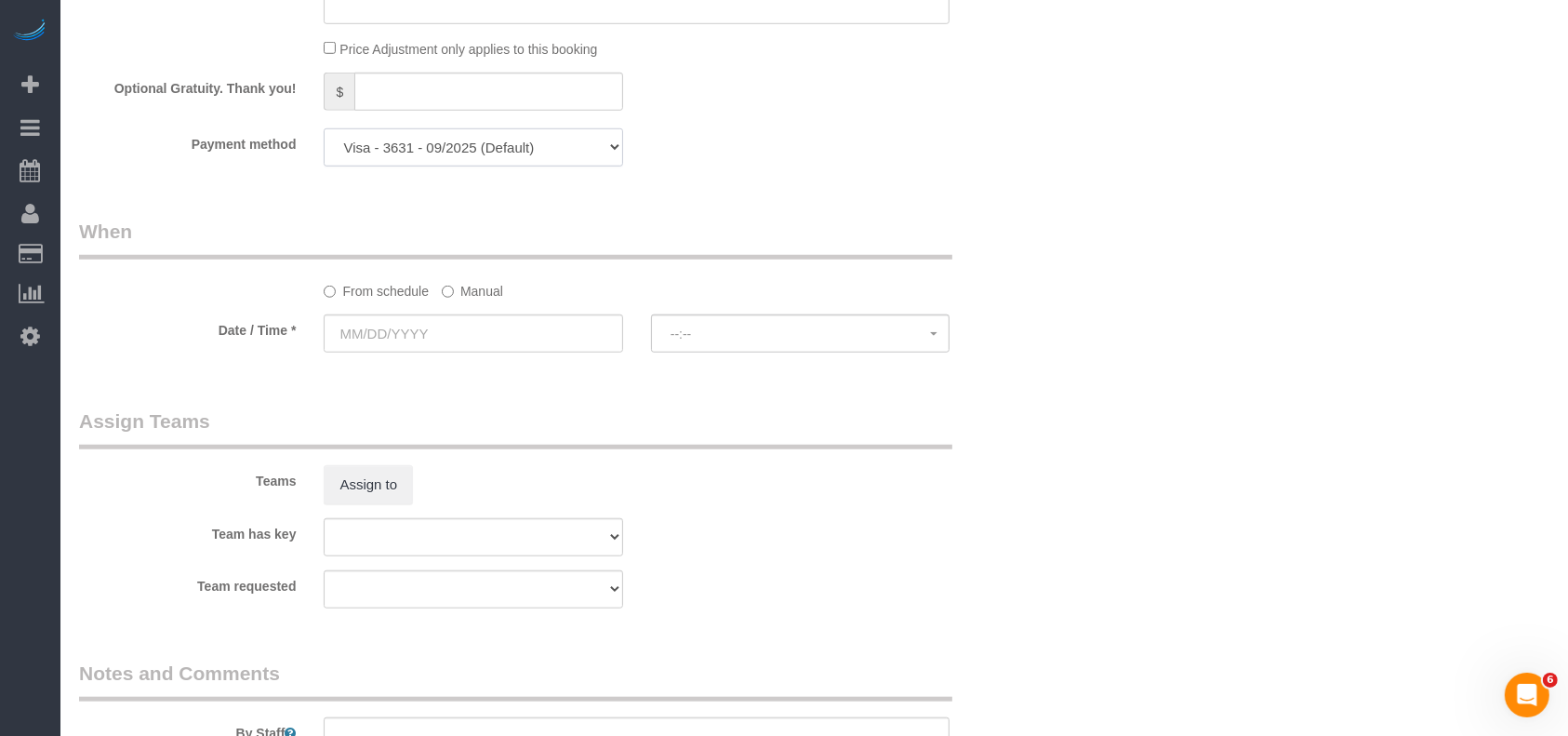
click at [584, 156] on select "Visa - 0675 - 07/2026 Visa - 3631 - 09/2025 (Default) Add Credit Card ─────────…" at bounding box center [473, 147] width 299 height 39
select select "string:check"
click at [323, 133] on select "Visa - 0675 - 07/2026 Visa - 3631 - 09/2025 (Default) Add Credit Card ─────────…" at bounding box center [473, 147] width 299 height 39
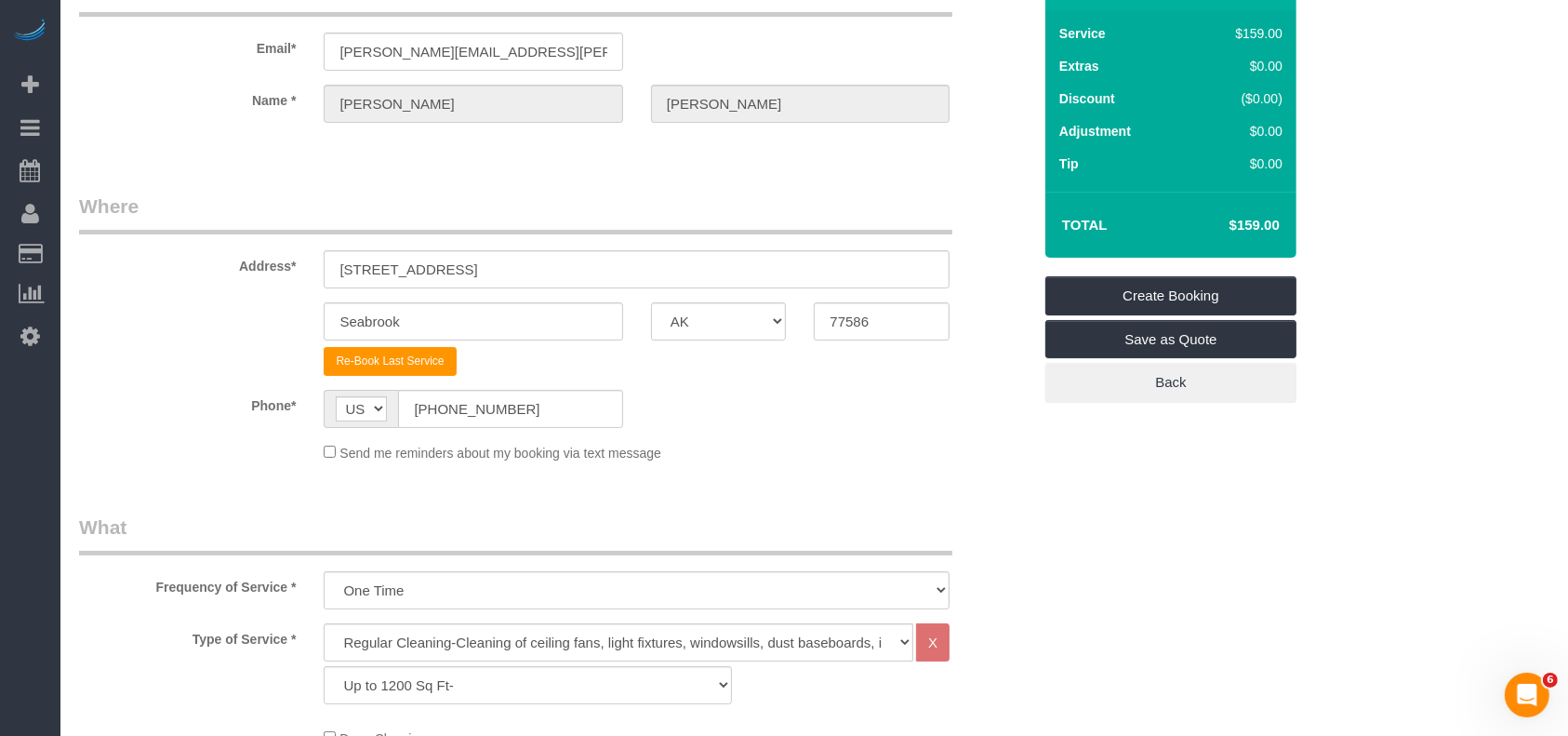
scroll to position [0, 0]
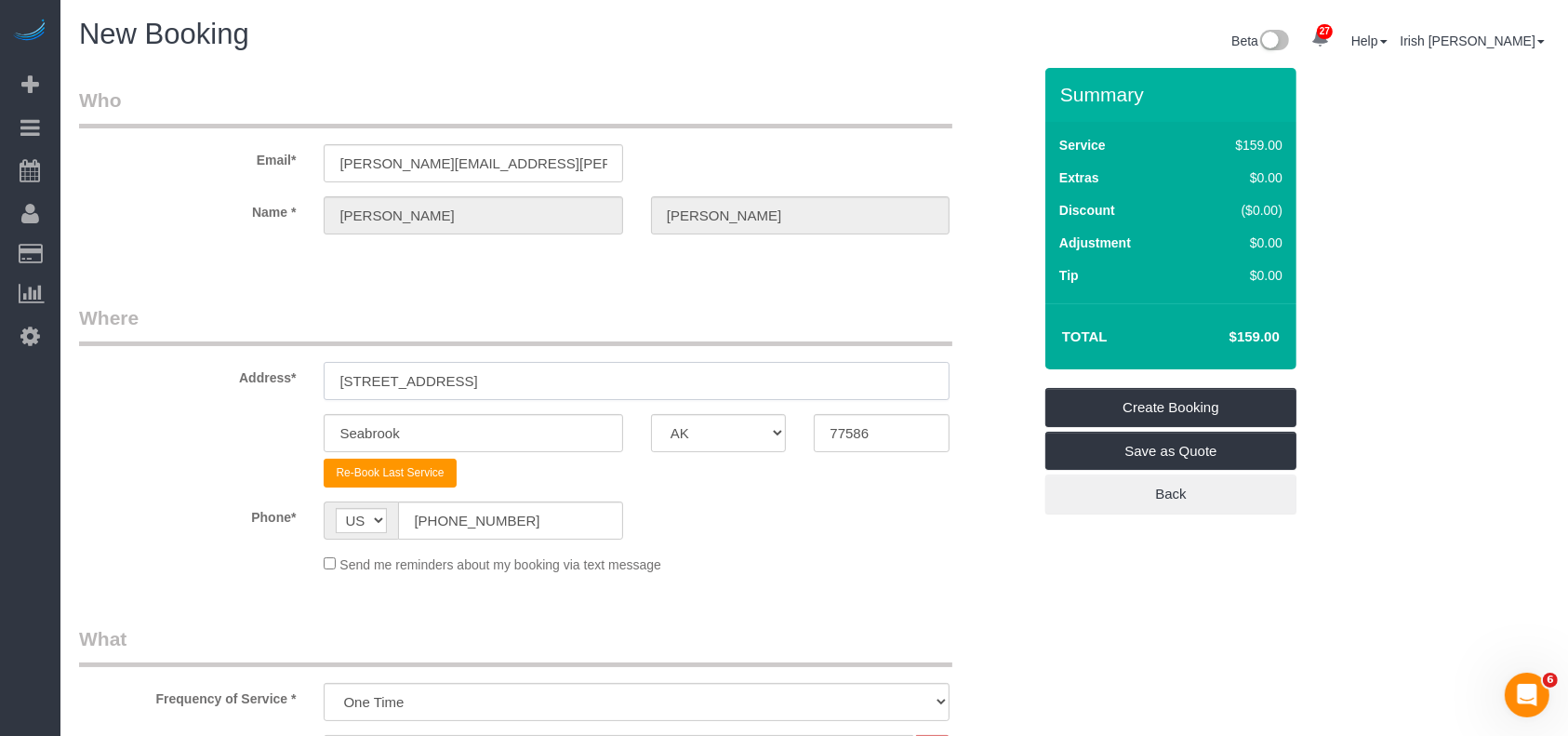
drag, startPoint x: 158, startPoint y: 371, endPoint x: 138, endPoint y: 371, distance: 20.0
click at [138, 371] on div "Address* [STREET_ADDRESS]" at bounding box center [555, 351] width 980 height 96
paste input "[STREET_ADDRESS][PERSON_NAME]"
click at [547, 379] on input "[STREET_ADDRESS][PERSON_NAME]" at bounding box center [636, 381] width 626 height 39
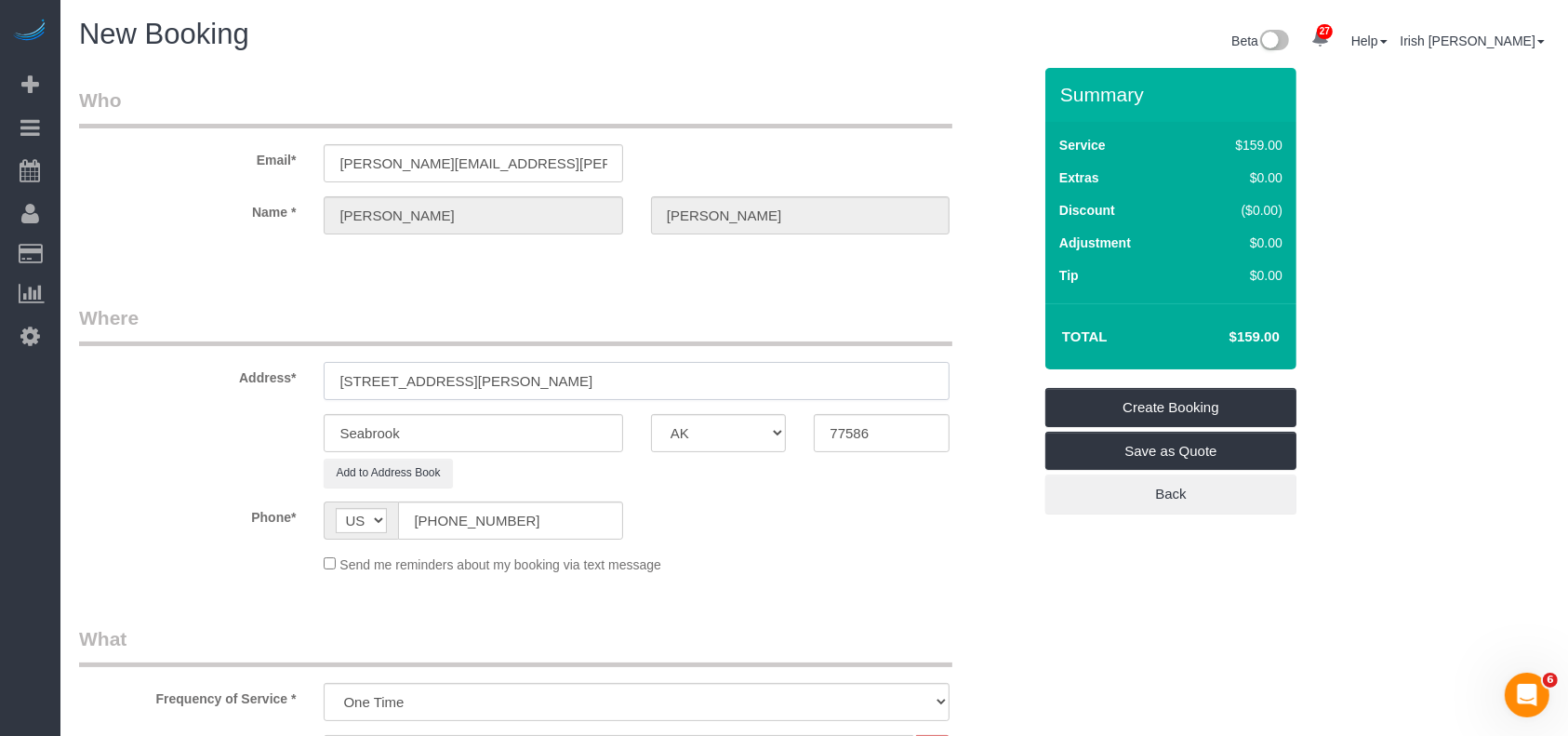
type input "[STREET_ADDRESS][PERSON_NAME]"
drag, startPoint x: 424, startPoint y: 435, endPoint x: 214, endPoint y: 442, distance: 210.1
click at [214, 442] on div "Seabrook AK AL AR AZ CA CO CT DC DE [GEOGRAPHIC_DATA] [GEOGRAPHIC_DATA] HI IA I…" at bounding box center [555, 432] width 980 height 39
paste input "[PERSON_NAME]"
type input "[PERSON_NAME]"
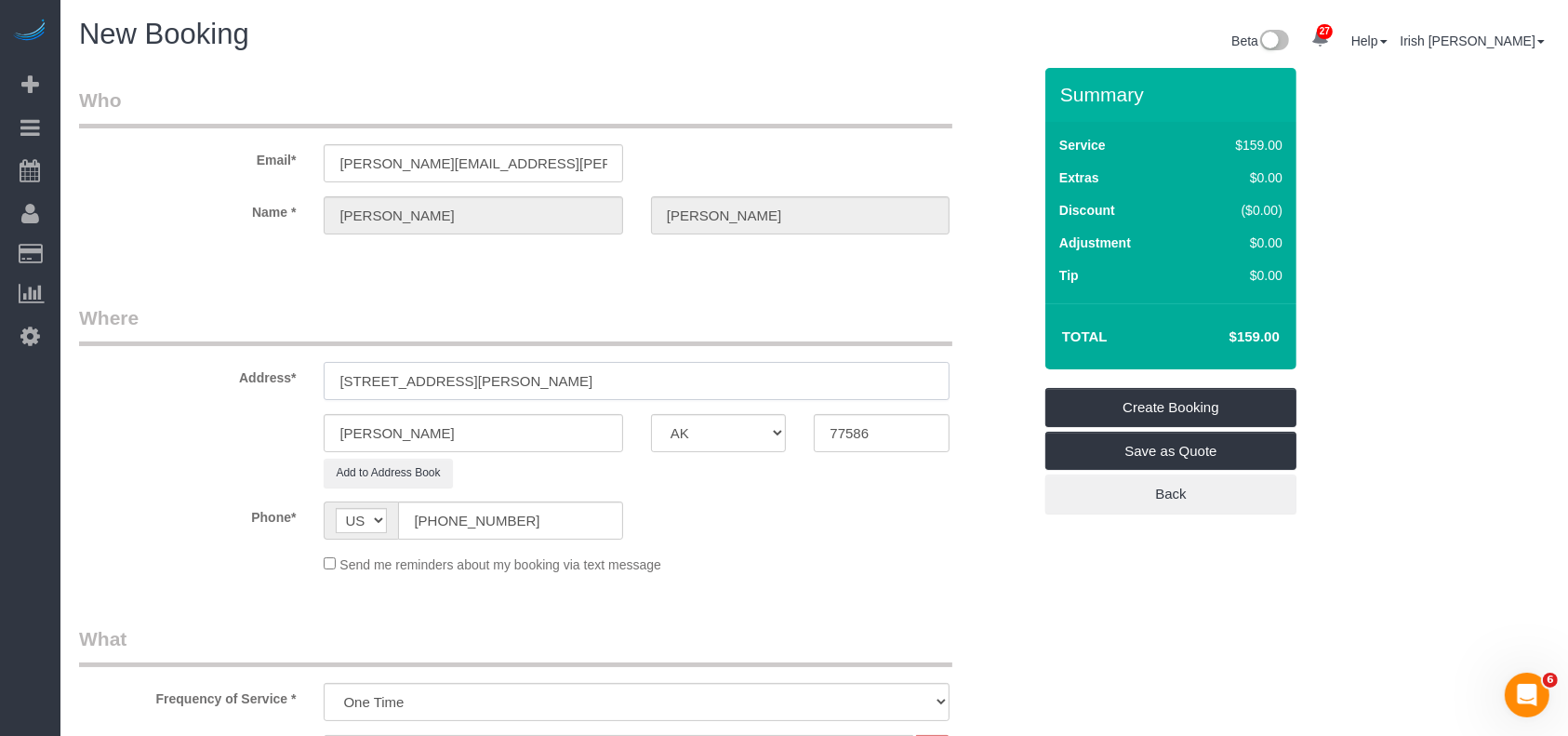
click at [628, 383] on input "[STREET_ADDRESS][PERSON_NAME]" at bounding box center [636, 381] width 626 height 39
drag, startPoint x: 872, startPoint y: 433, endPoint x: 788, endPoint y: 444, distance: 84.7
click at [788, 444] on div "[PERSON_NAME] AK AL AR AZ CA CO CT DC DE [GEOGRAPHIC_DATA] [GEOGRAPHIC_DATA] HI…" at bounding box center [555, 432] width 980 height 39
paste input "058"
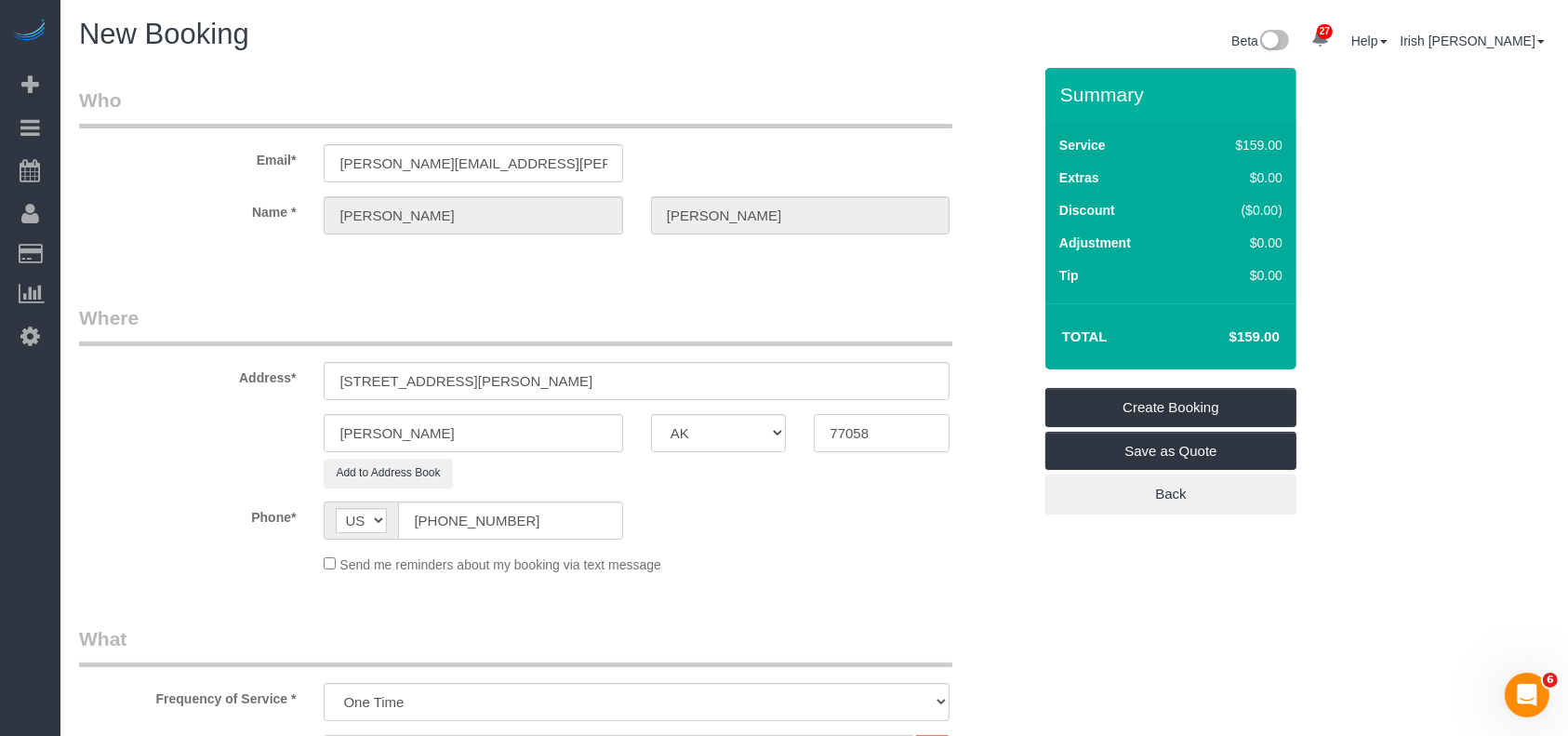
type input "77058"
drag, startPoint x: 712, startPoint y: 395, endPoint x: 527, endPoint y: 386, distance: 185.2
click at [527, 386] on input "[STREET_ADDRESS][PERSON_NAME]" at bounding box center [636, 381] width 626 height 39
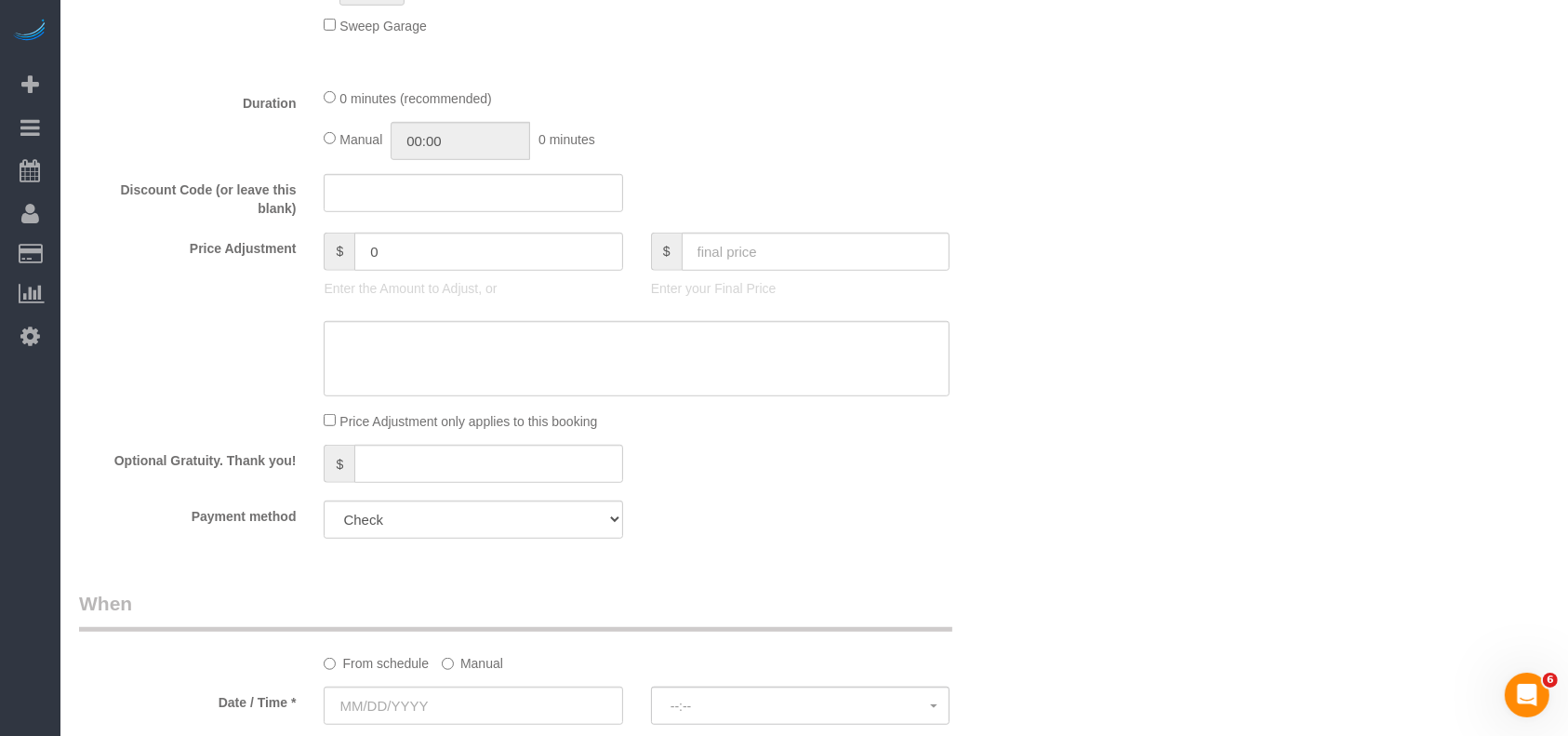
scroll to position [1488, 0]
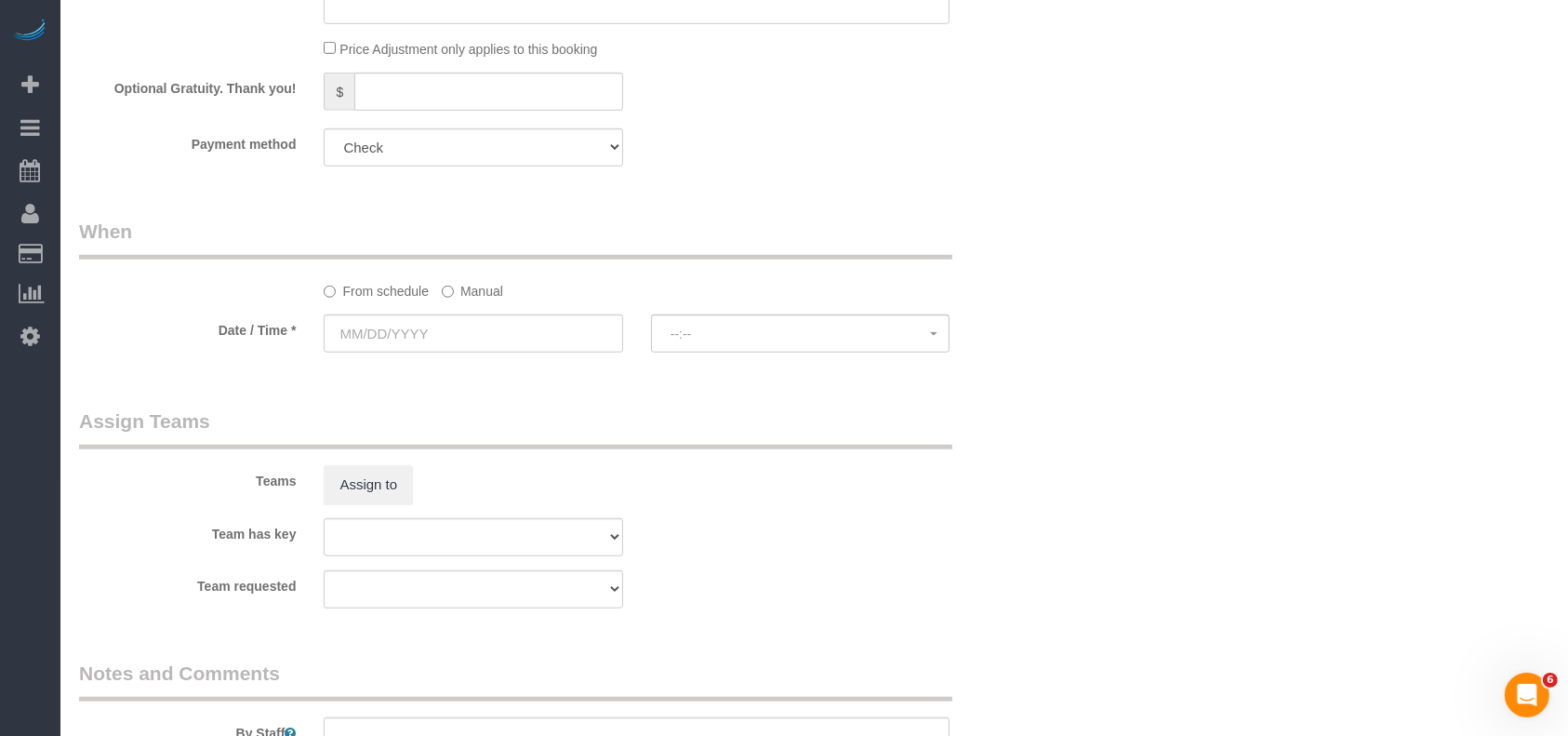
type input "[STREET_ADDRESS],"
click at [457, 294] on label "Manual" at bounding box center [472, 287] width 61 height 25
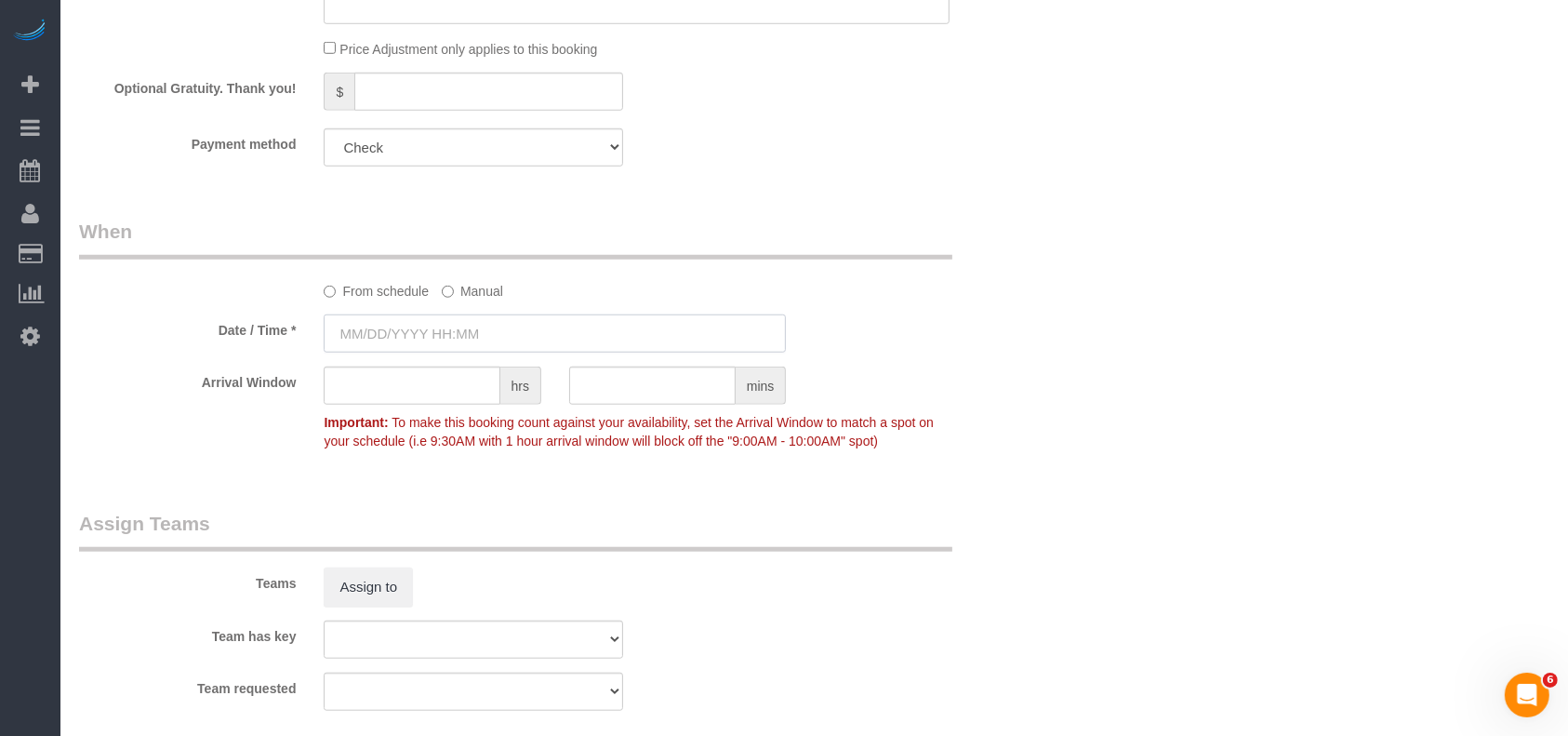
click at [423, 341] on input "text" at bounding box center [554, 333] width 462 height 39
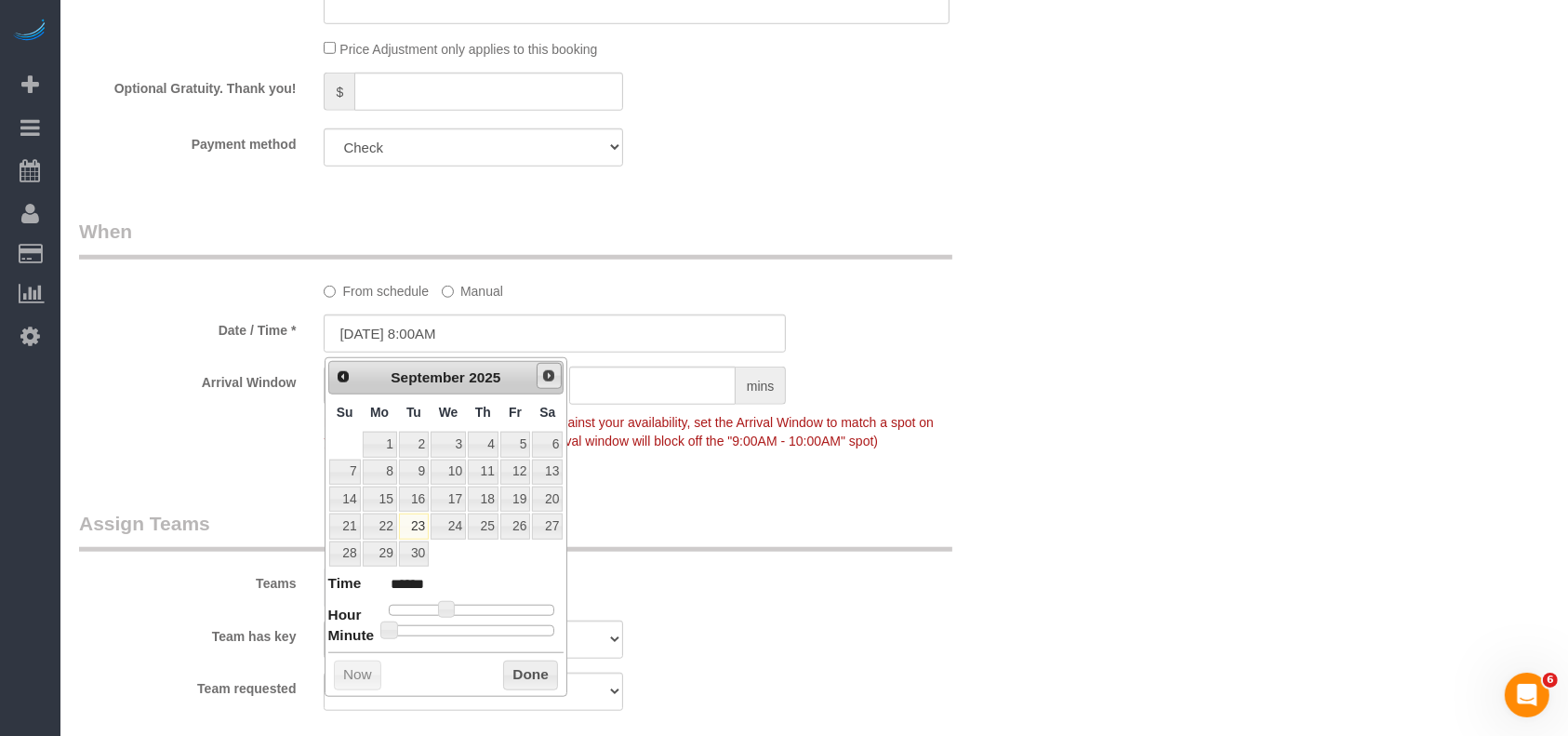
click at [551, 383] on link "Next" at bounding box center [549, 376] width 26 height 26
click at [493, 470] on link "9" at bounding box center [483, 471] width 31 height 25
type input "[DATE] 8:00AM"
click at [535, 681] on button "Done" at bounding box center [530, 675] width 54 height 30
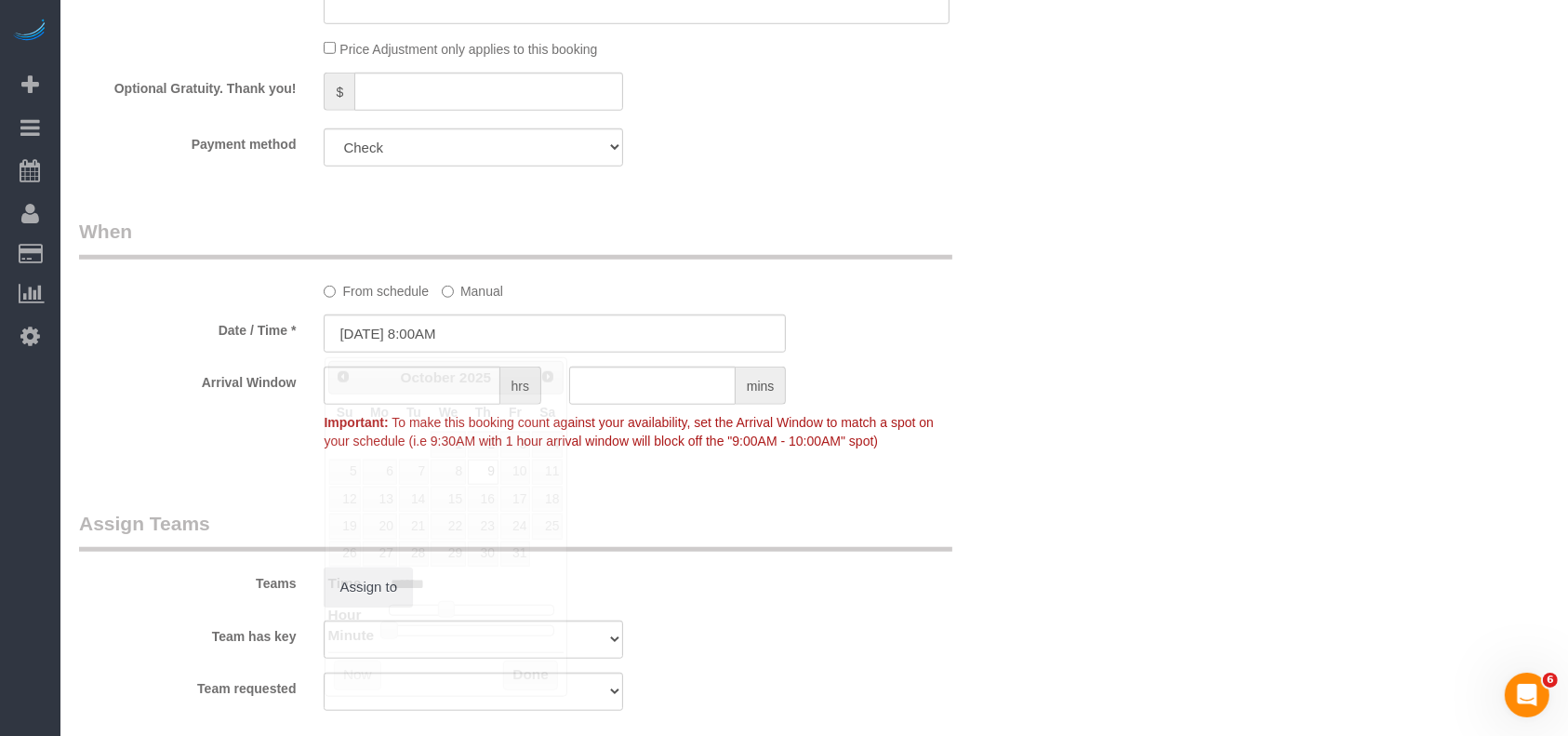
click at [771, 594] on div "Teams Assign to" at bounding box center [555, 558] width 980 height 97
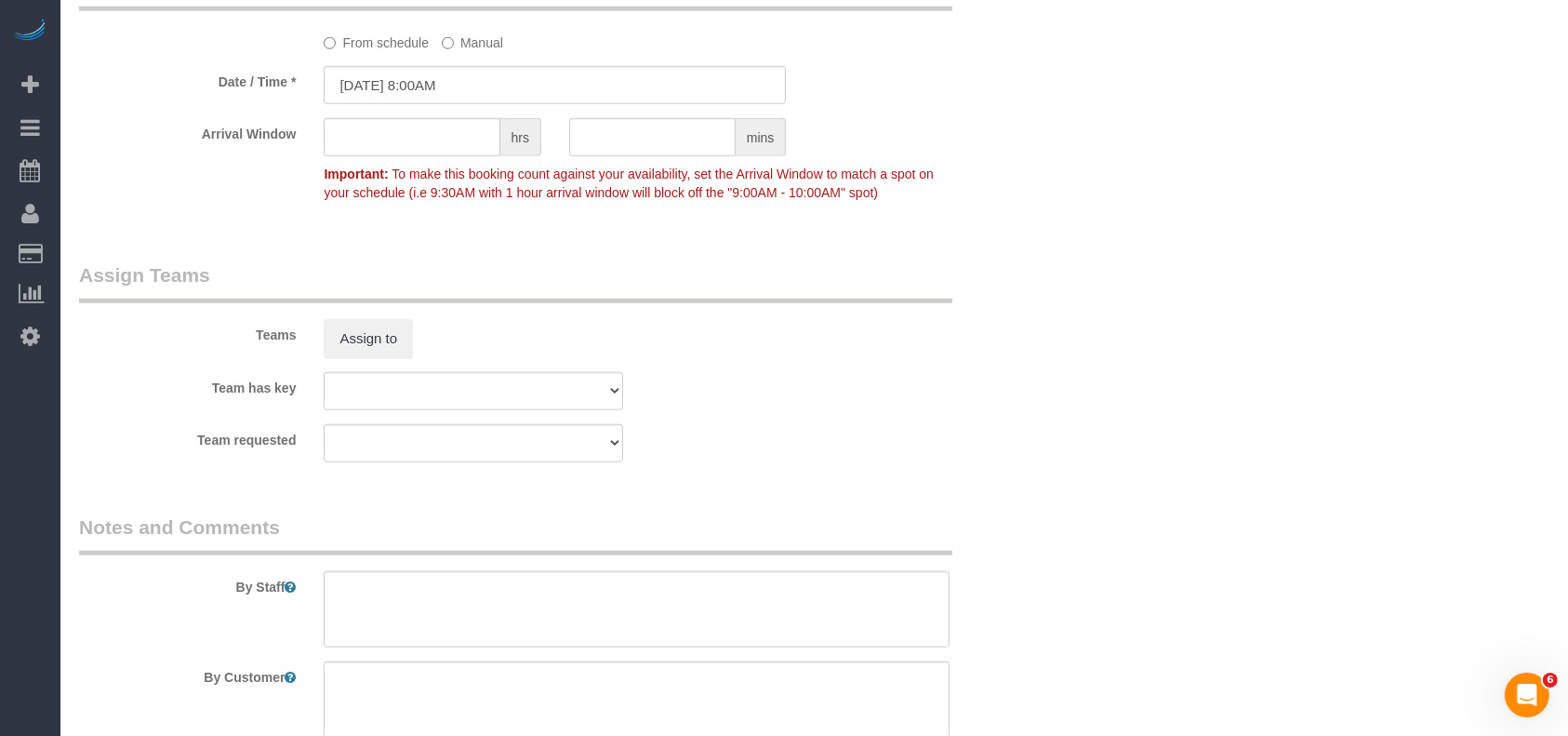
scroll to position [1896, 0]
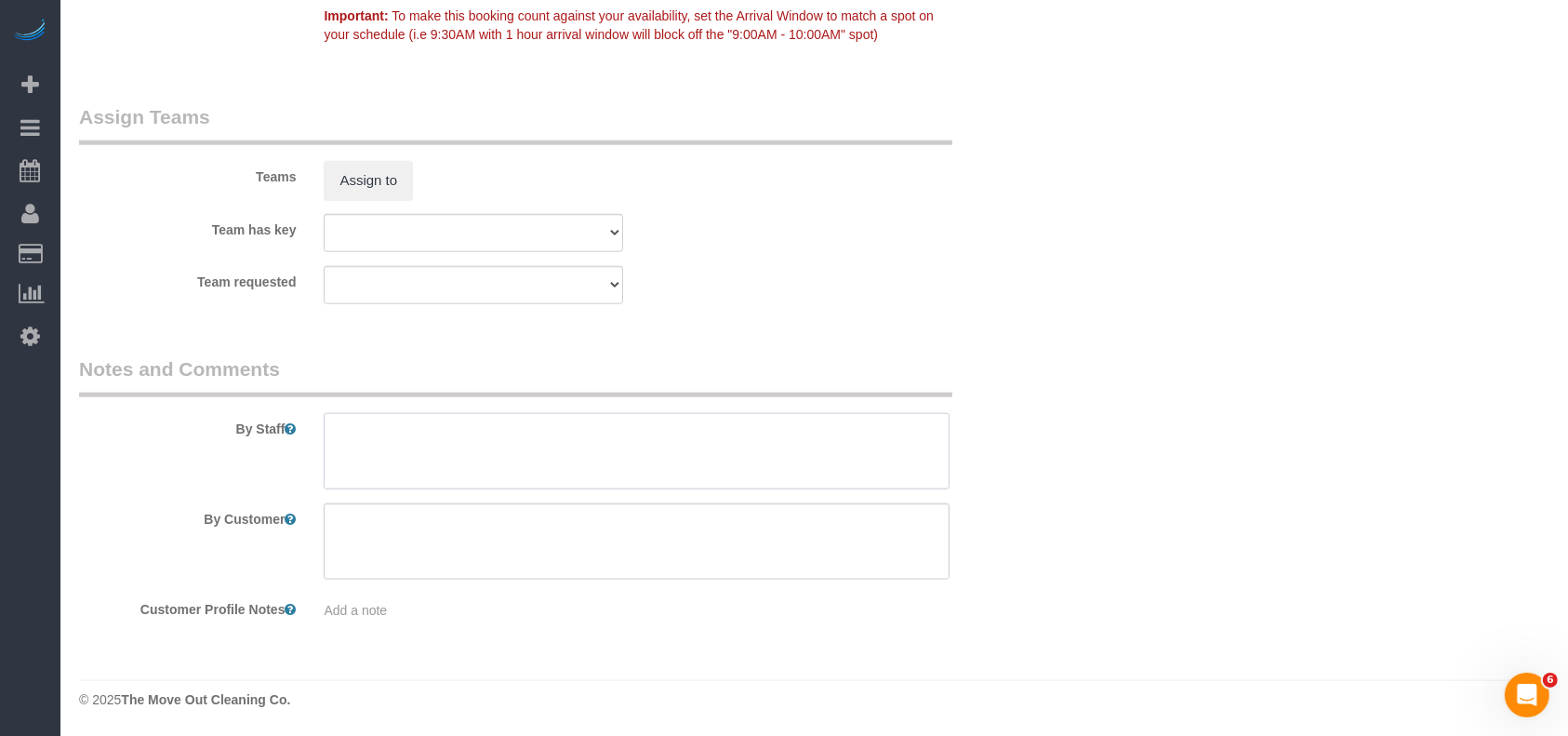
click at [359, 445] on textarea at bounding box center [636, 450] width 626 height 76
click at [751, 426] on textarea at bounding box center [636, 450] width 626 height 76
paste textarea "gatecide 5050"
click at [382, 455] on textarea at bounding box center [636, 450] width 626 height 76
click at [376, 457] on textarea at bounding box center [636, 450] width 626 height 76
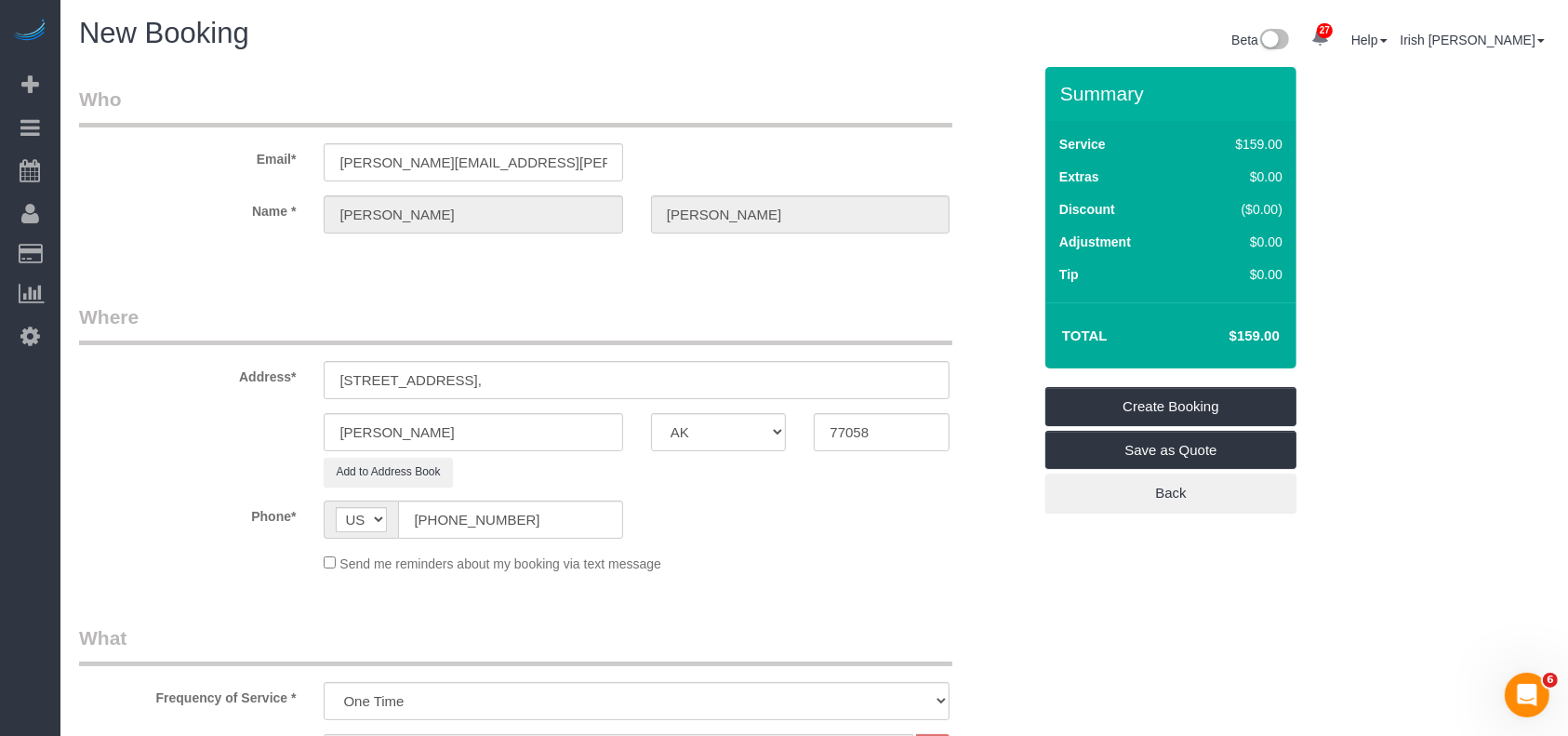
scroll to position [0, 0]
type textarea "* needs a morning cleaning, will open at 8-8:30am. * gate code 5050"
click at [1080, 408] on link "Create Booking" at bounding box center [1171, 407] width 251 height 39
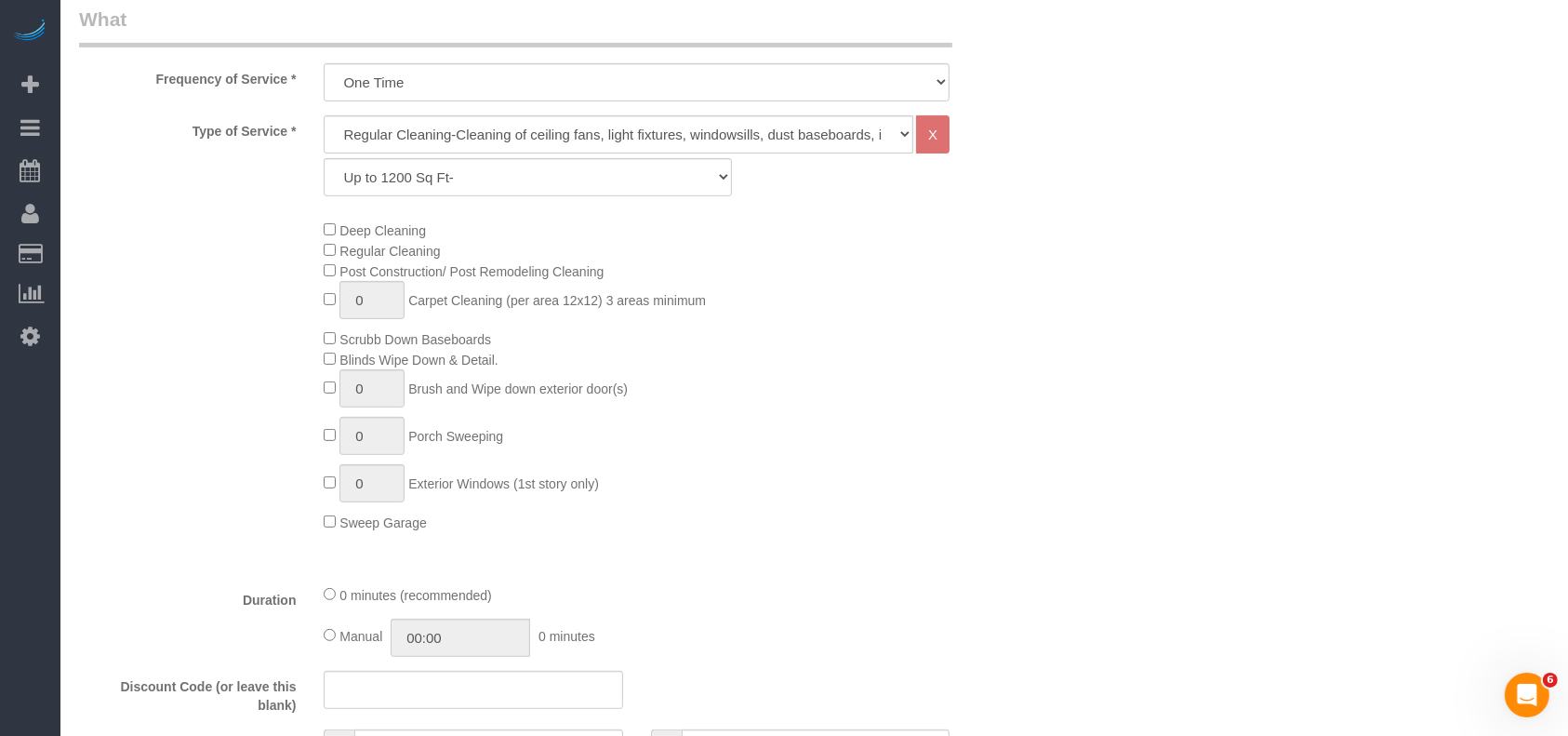
scroll to position [1116, 0]
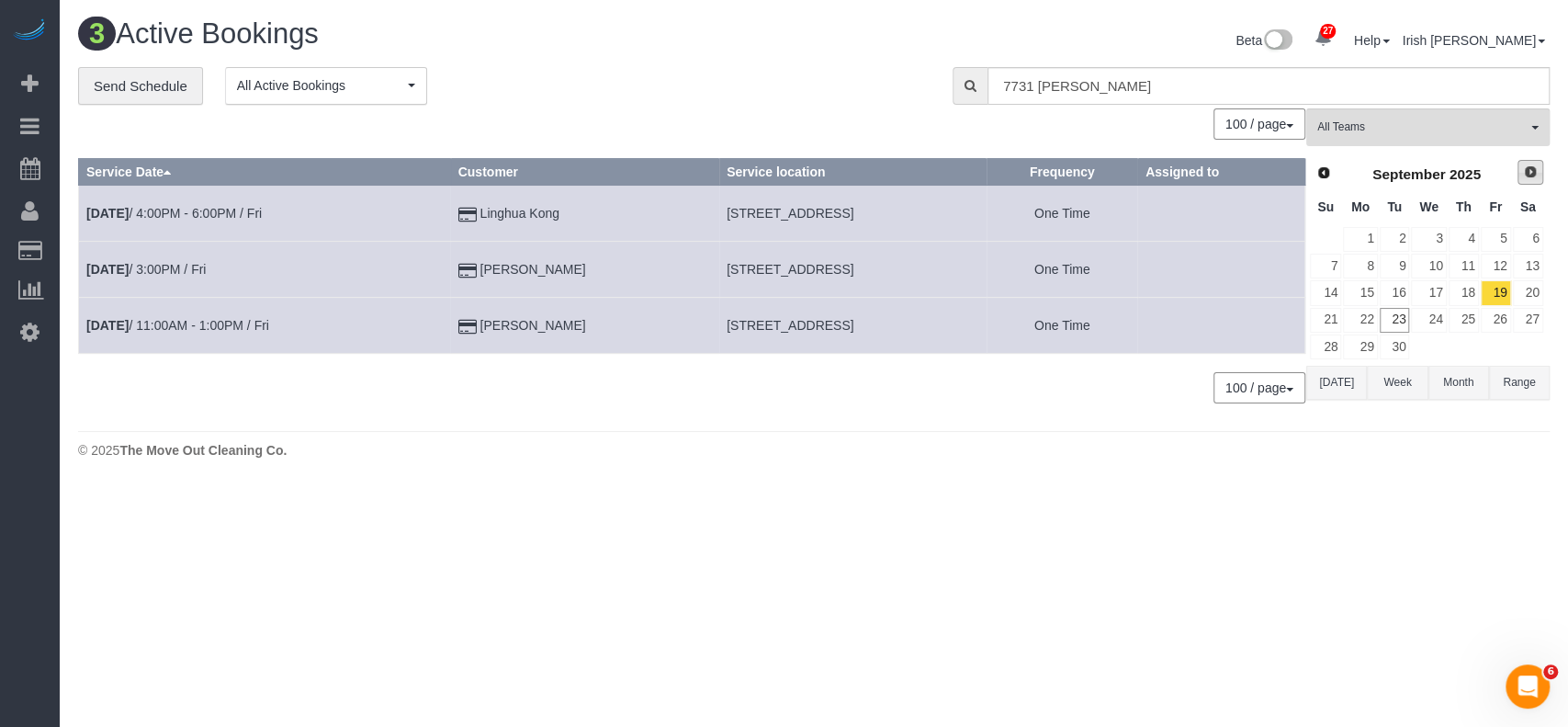
click at [1524, 173] on span "Next" at bounding box center [1529, 171] width 15 height 15
click at [1459, 263] on link "9" at bounding box center [1462, 265] width 30 height 24
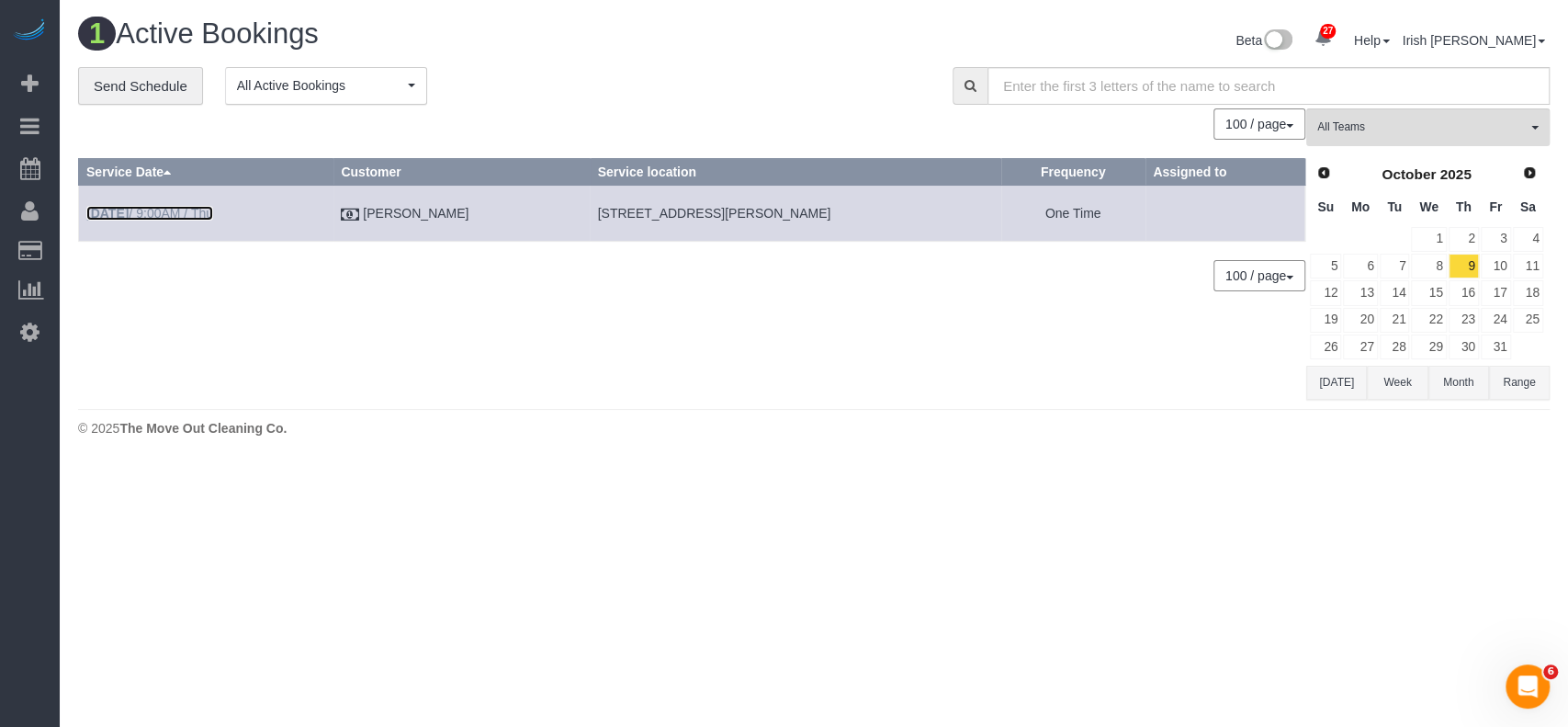
click at [141, 214] on link "[DATE] 9:00AM / Thu" at bounding box center [149, 213] width 127 height 15
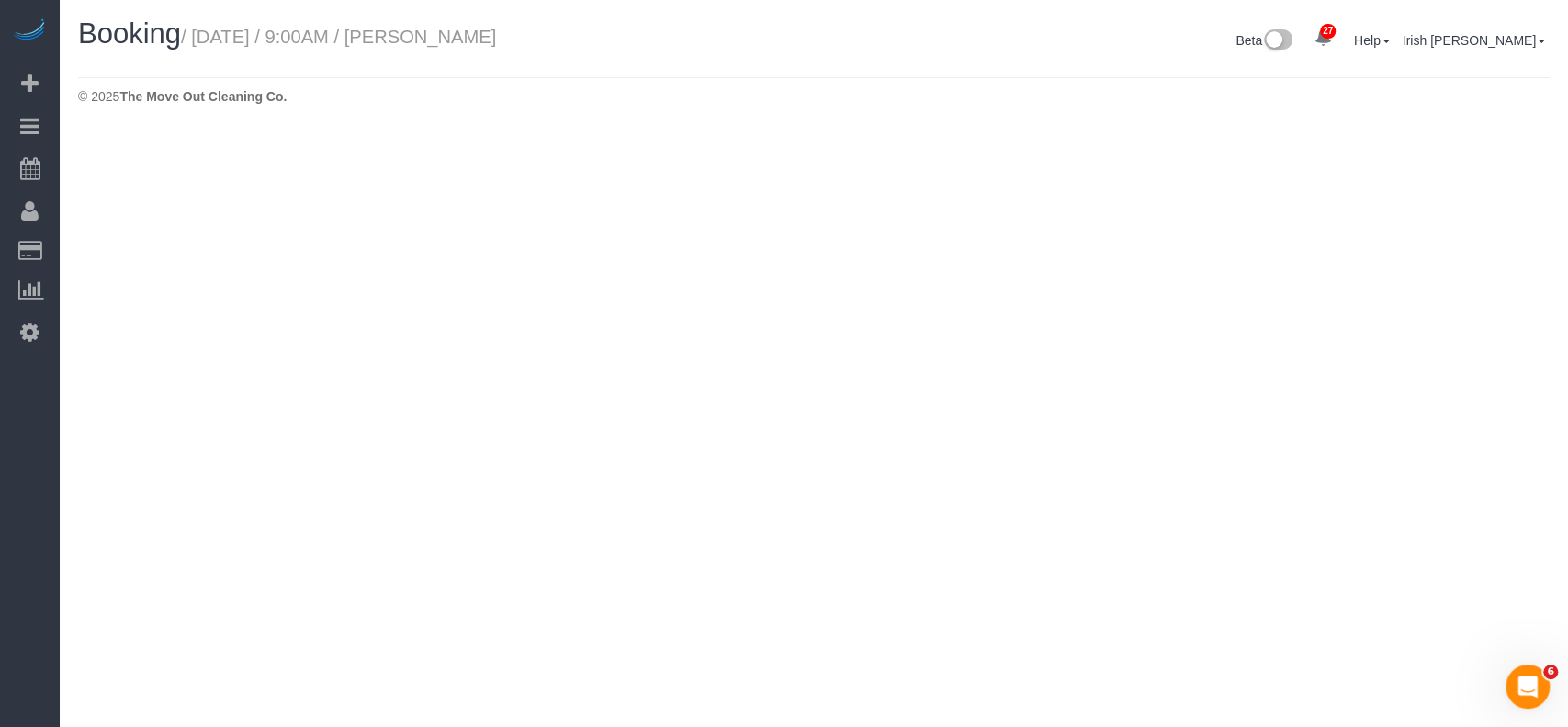
select select "[GEOGRAPHIC_DATA]"
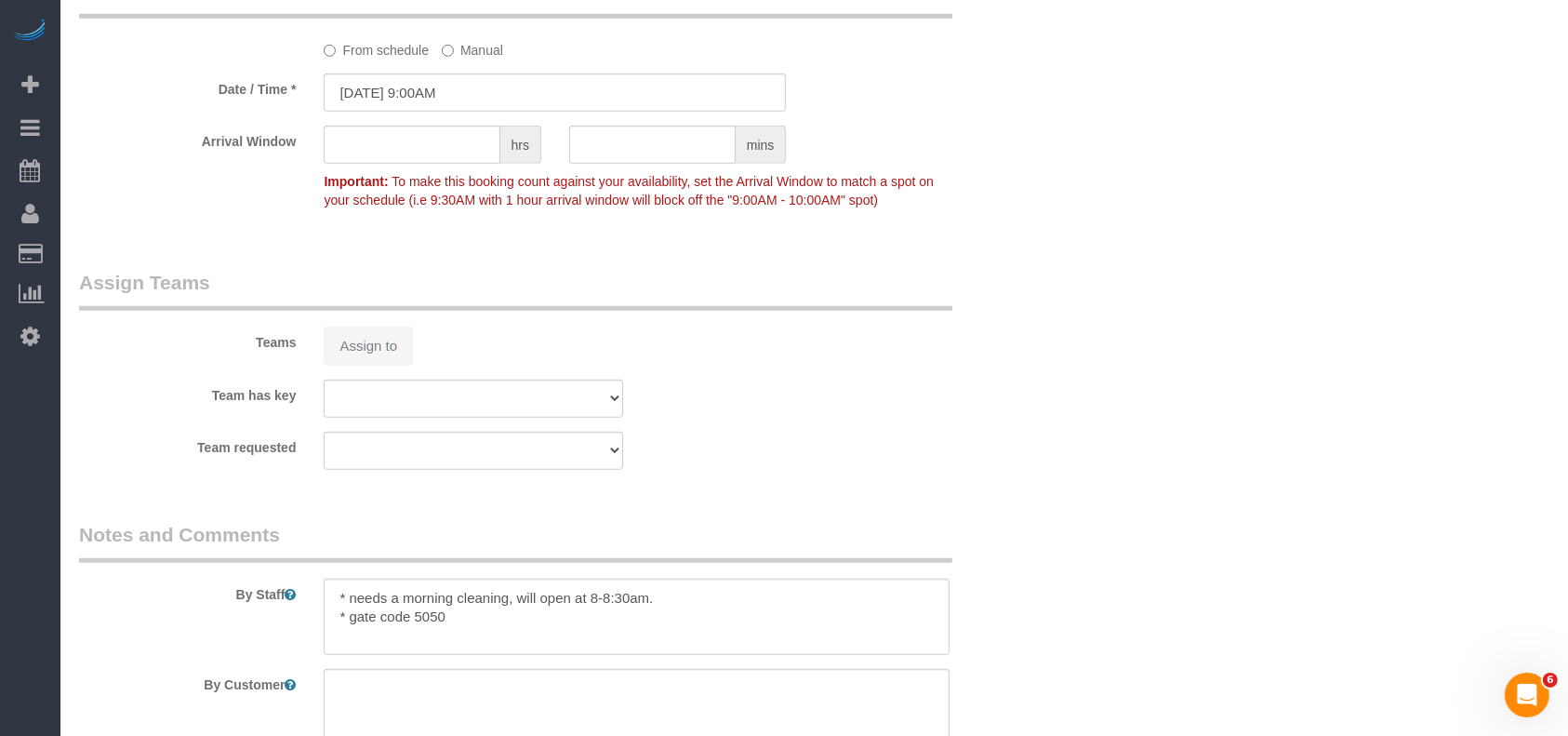
select select "object:4902"
select select "3"
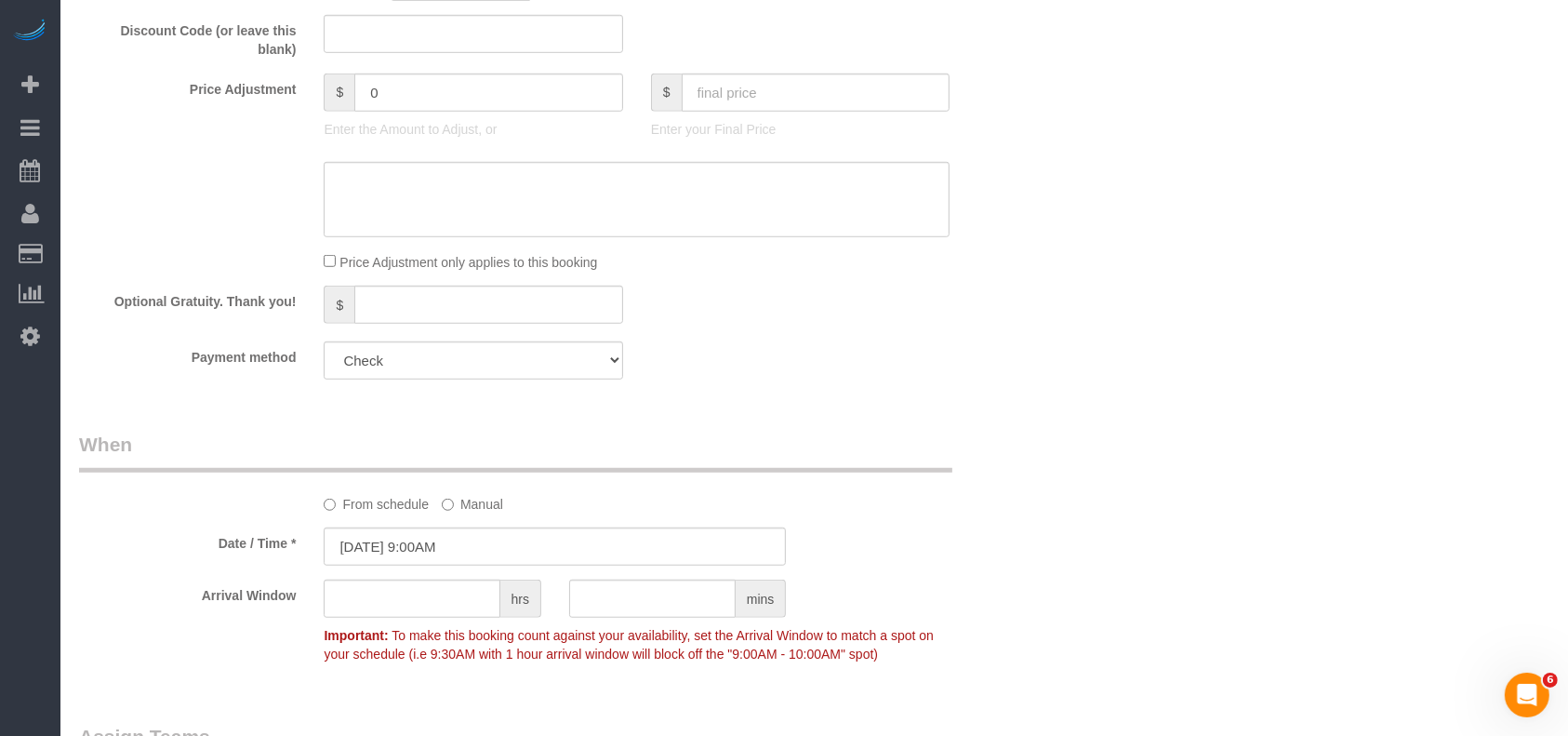
scroll to position [1697, 0]
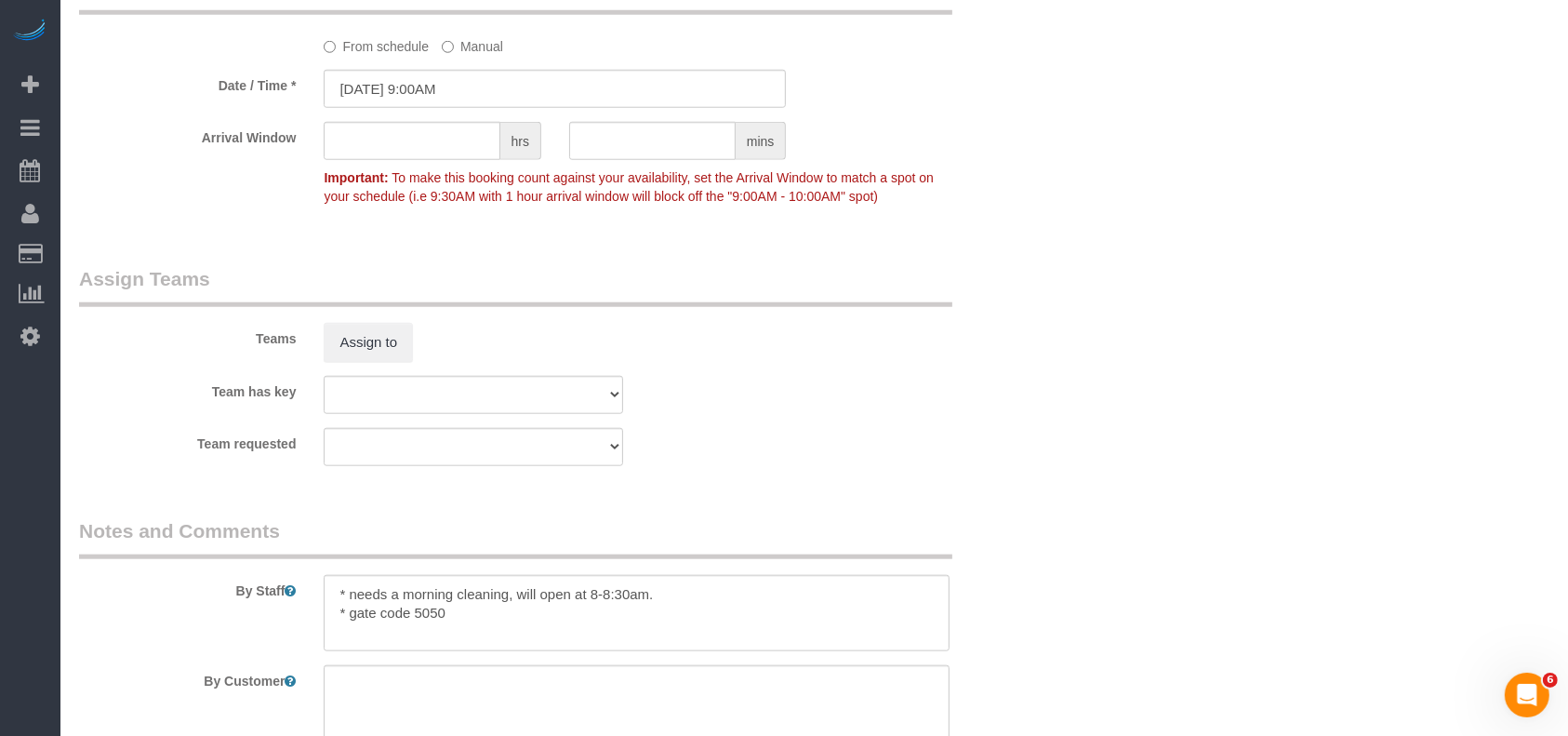
select select "object:4972"
click at [466, 607] on textarea at bounding box center [636, 612] width 626 height 76
paste textarea ", [PERSON_NAME] [PHONE_NUMBER]"
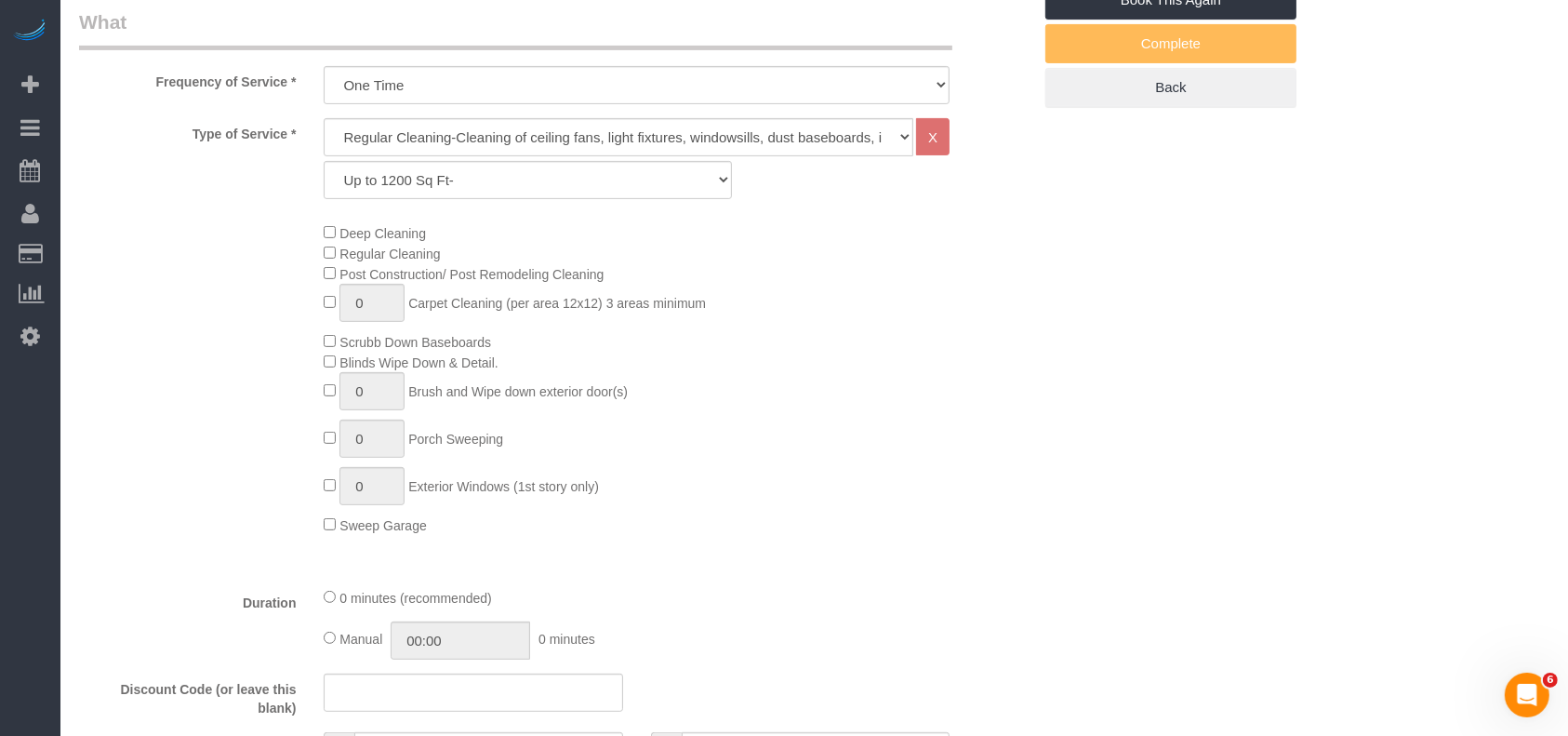
scroll to position [85, 0]
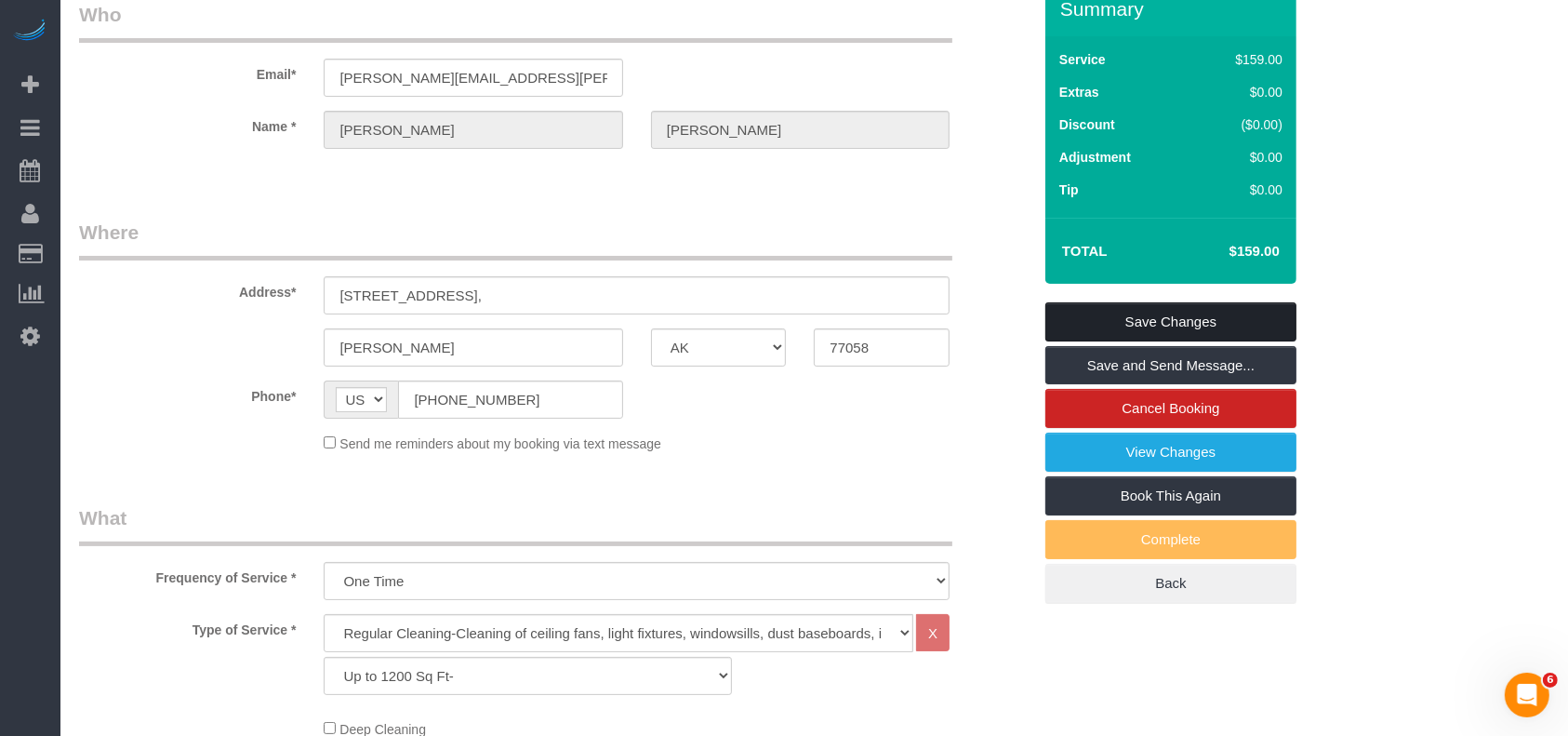
type textarea "* needs a morning cleaning, will open at 8-8:30am. * gate code 5050 * call , [P…"
click at [1151, 319] on link "Save Changes" at bounding box center [1171, 321] width 251 height 39
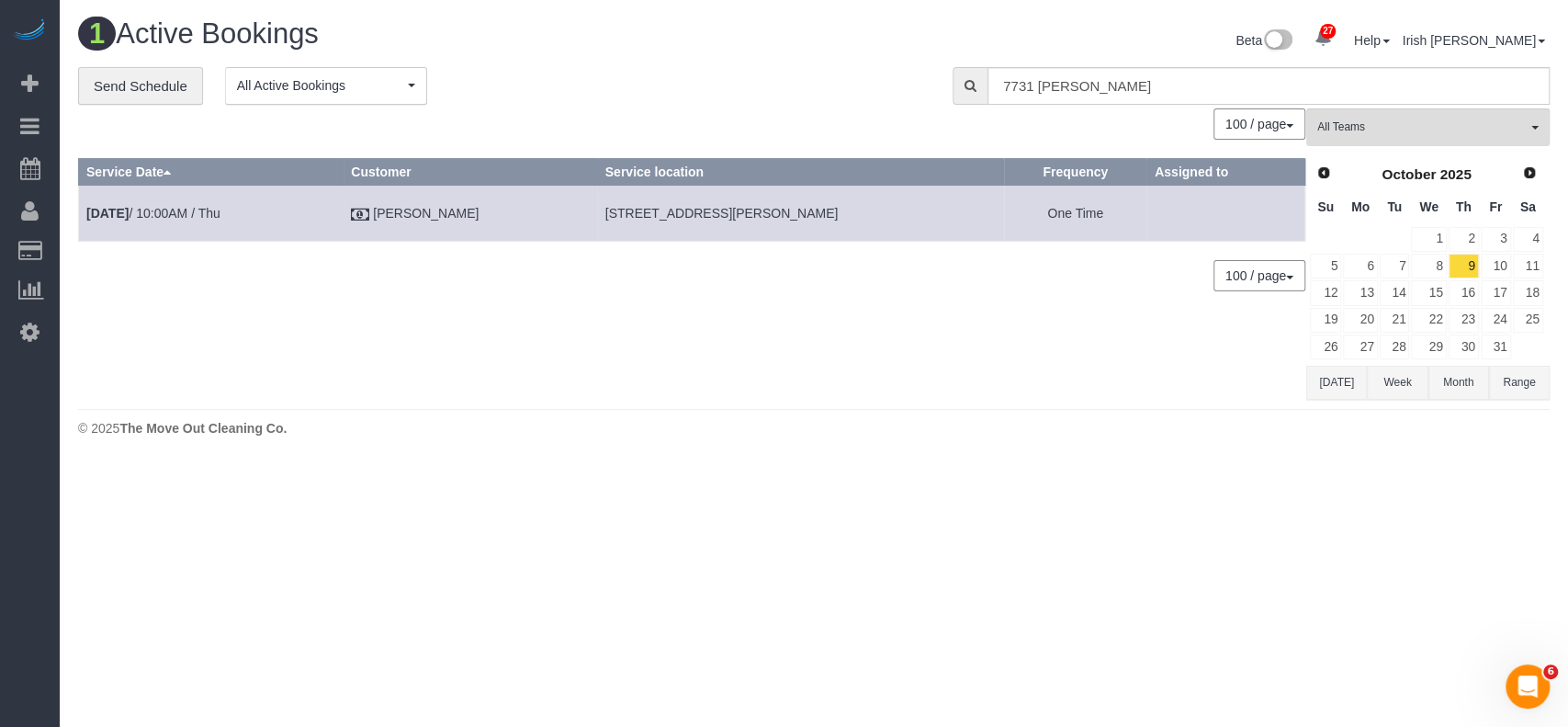
click at [1328, 386] on button "[DATE]" at bounding box center [1336, 382] width 61 height 34
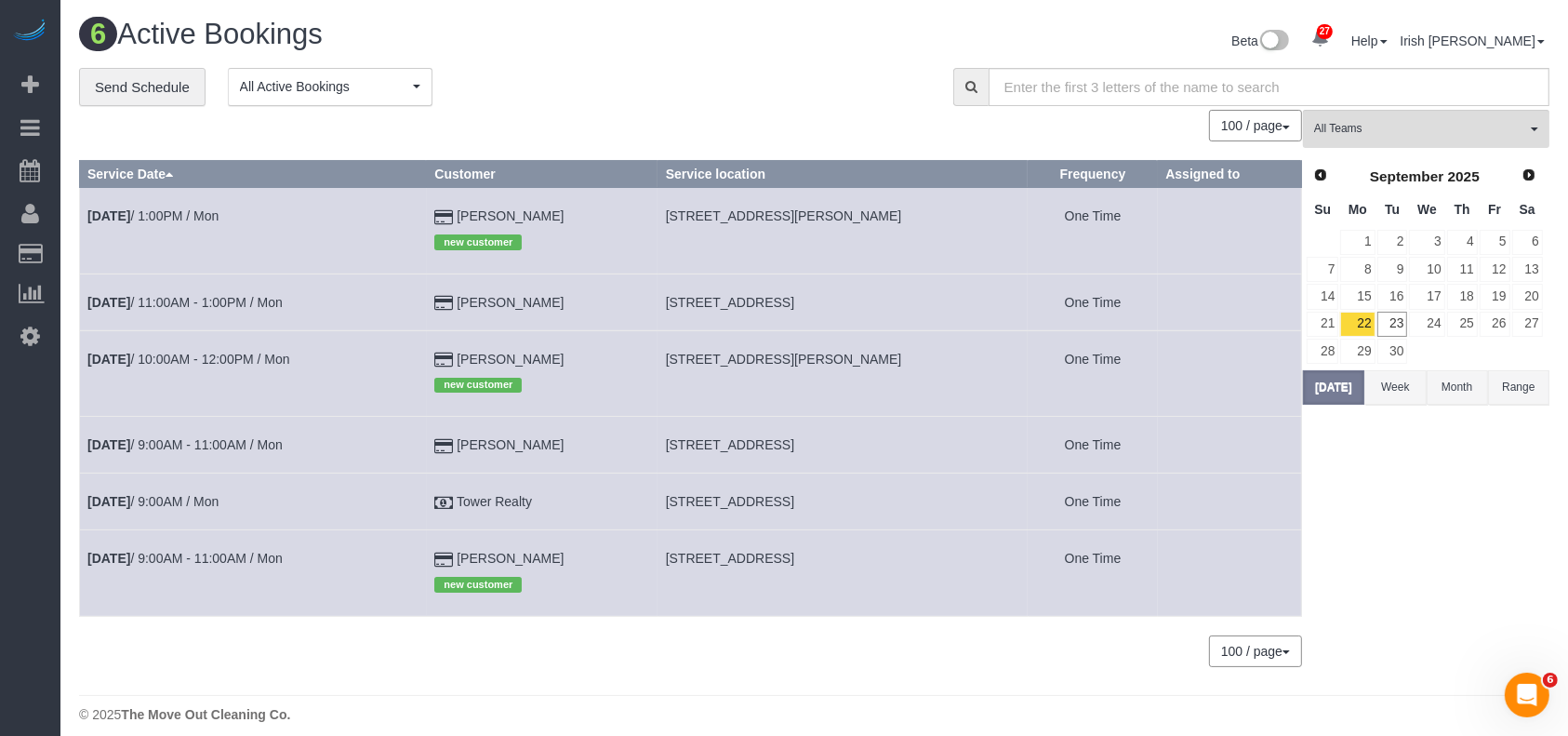
click at [763, 302] on span "[STREET_ADDRESS]" at bounding box center [730, 302] width 129 height 15
copy tr "[STREET_ADDRESS]"
drag, startPoint x: 0, startPoint y: 569, endPoint x: 8, endPoint y: 563, distance: 10.0
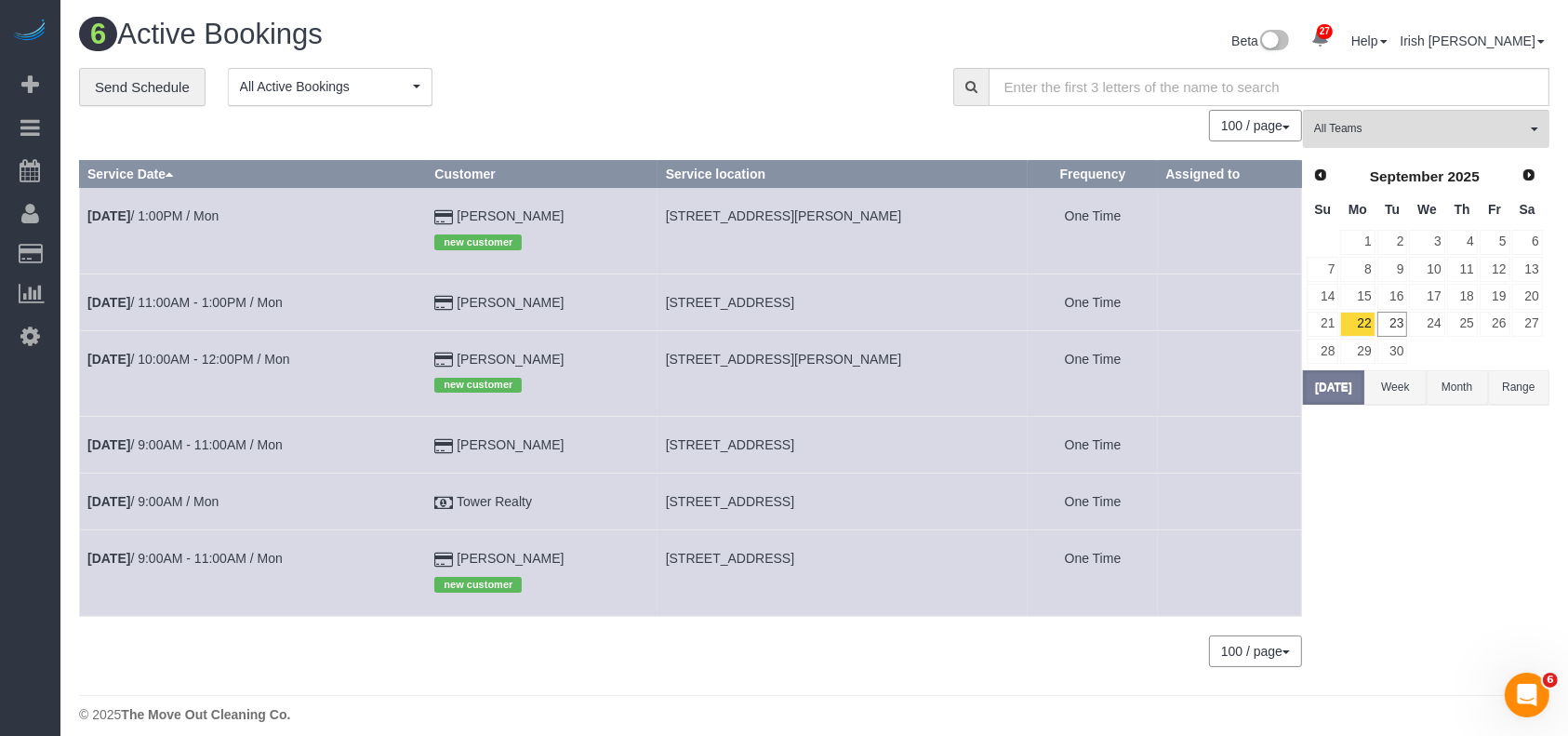
click at [2, 570] on div "27 Beta Your Notifications You have 0 alerts × You have 1 to charge for [DATE] …" at bounding box center [30, 368] width 60 height 736
